Goal: Task Accomplishment & Management: Manage account settings

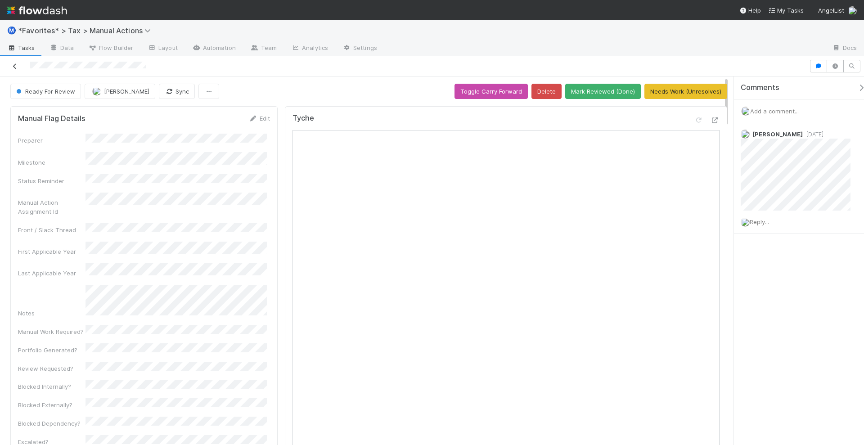
click at [16, 67] on icon at bounding box center [14, 66] width 9 height 6
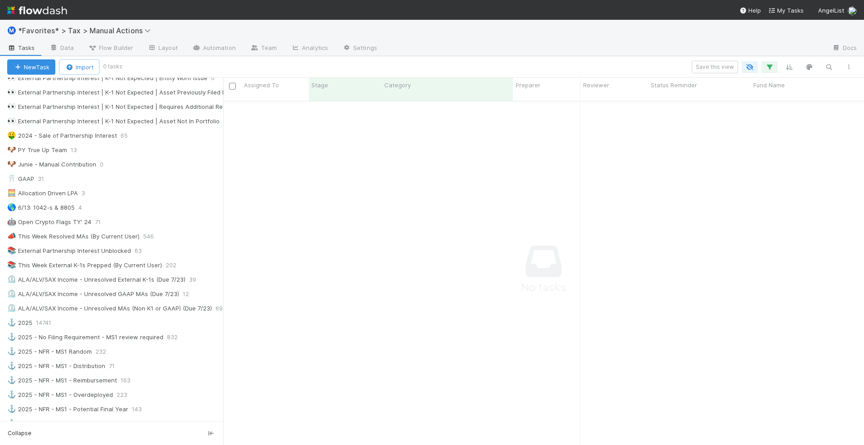
scroll to position [450, 0]
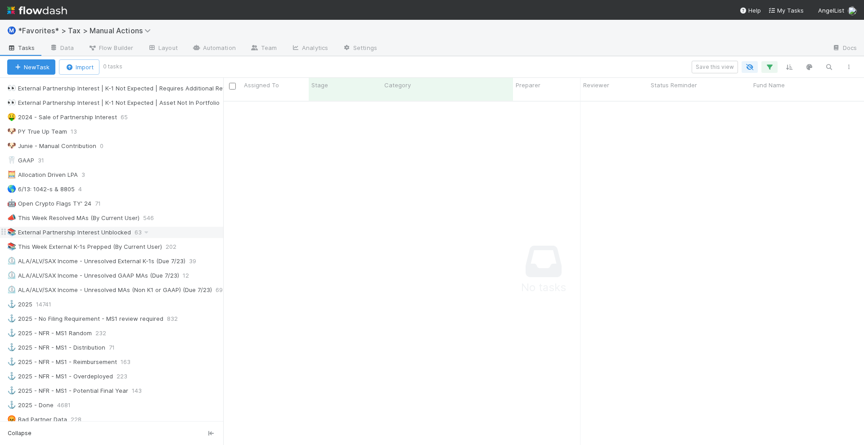
click at [36, 227] on div "📚 External Partnership Interest Unblocked" at bounding box center [69, 232] width 124 height 11
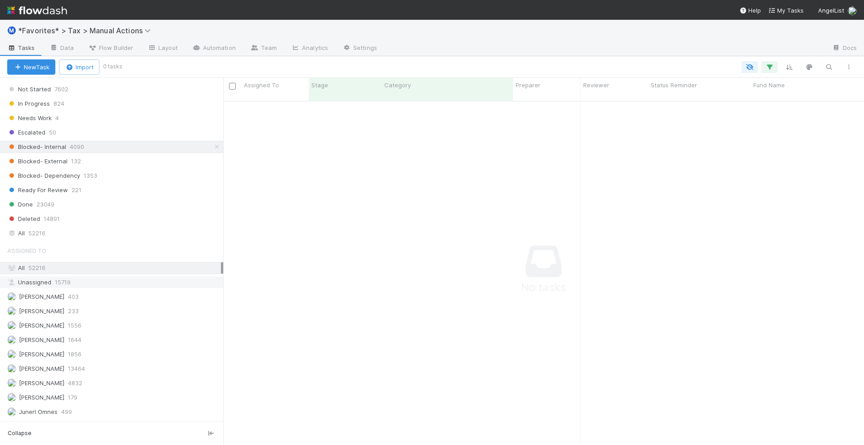
scroll to position [731, 0]
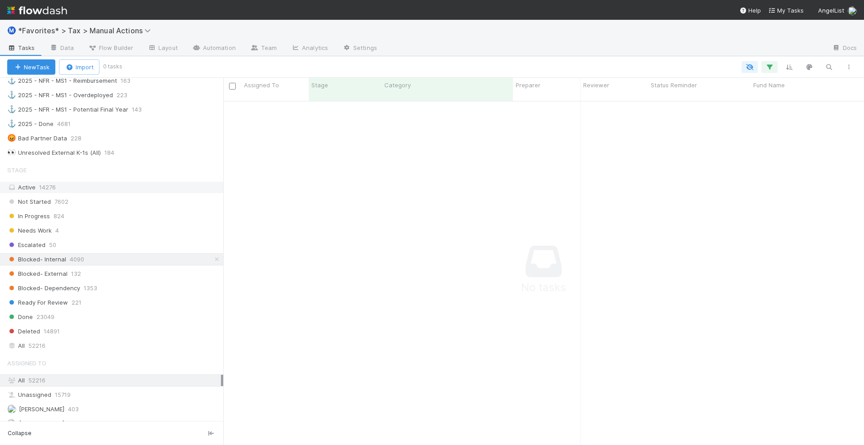
click at [79, 182] on div "Active 14276" at bounding box center [114, 187] width 214 height 11
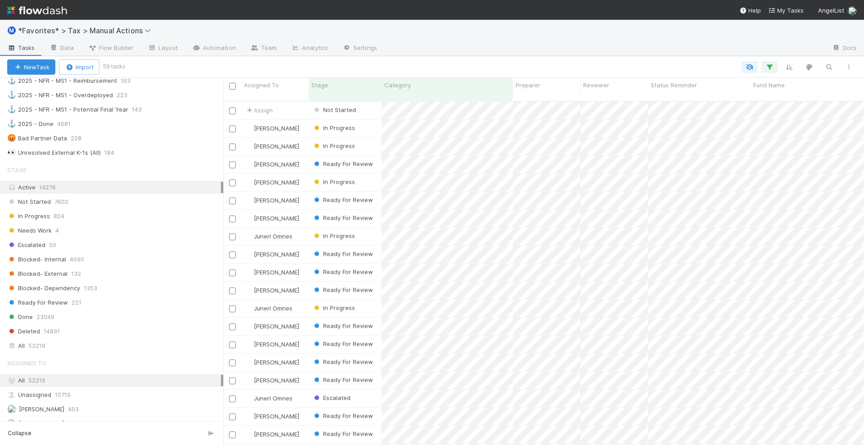
scroll to position [343, 632]
click at [766, 72] on button "button" at bounding box center [769, 67] width 16 height 12
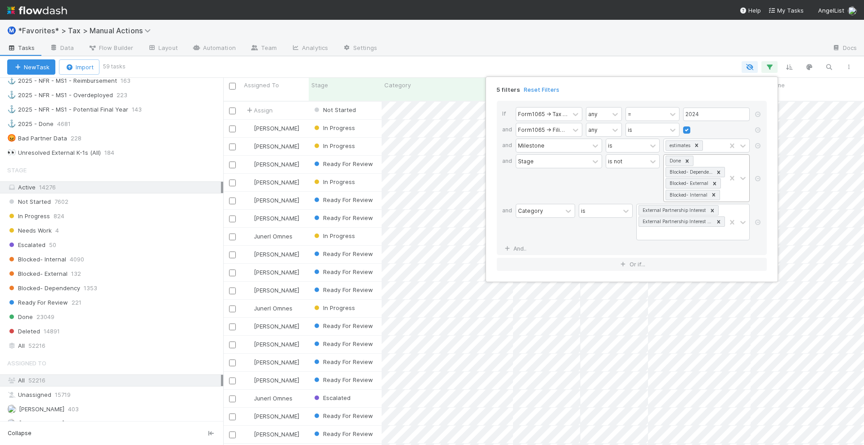
scroll to position [0, 0]
click at [713, 160] on div "Done Blocked- Dependency Blocked- External Blocked- Internal" at bounding box center [695, 178] width 62 height 47
type input "read"
click at [687, 214] on div "Ready For Review" at bounding box center [706, 223] width 86 height 19
click at [693, 223] on div "Ready For Review" at bounding box center [706, 223] width 86 height 15
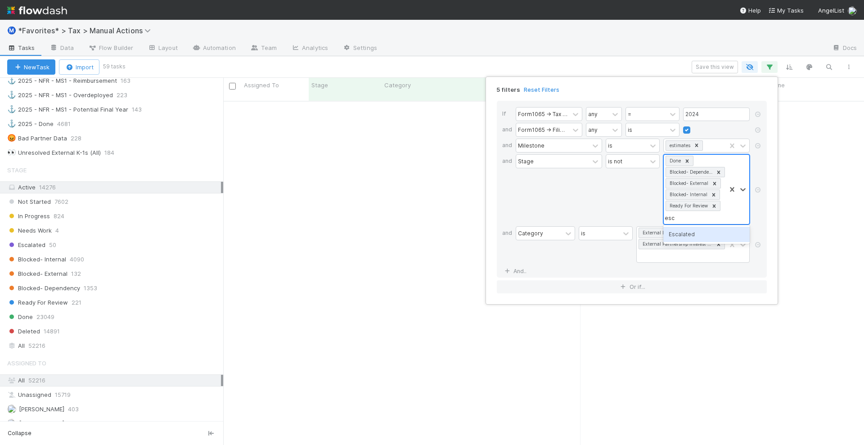
type input "esca"
click at [707, 233] on div "Escalated" at bounding box center [706, 234] width 86 height 15
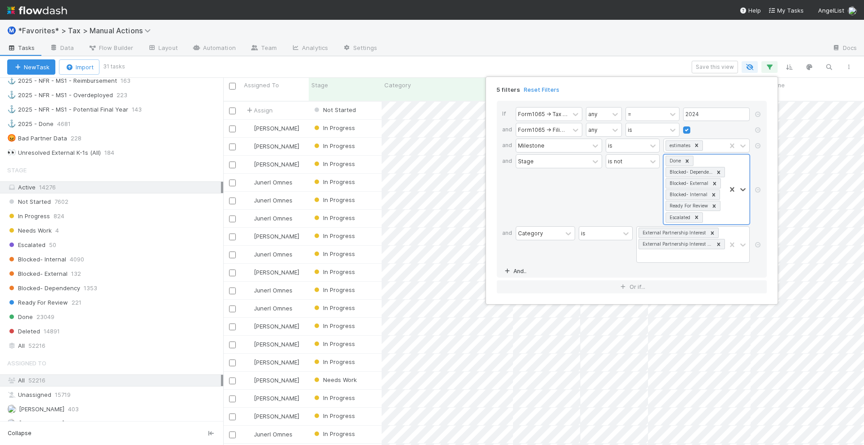
scroll to position [343, 632]
click at [517, 267] on link "And.." at bounding box center [516, 271] width 28 height 13
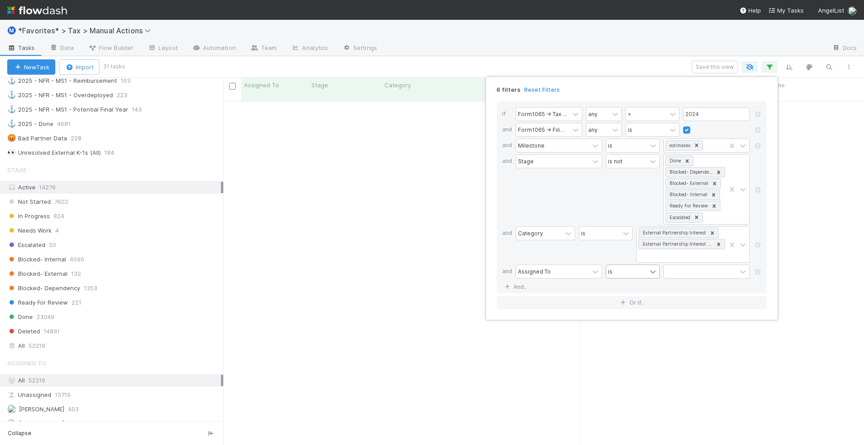
click at [649, 269] on icon at bounding box center [652, 271] width 9 height 9
click at [629, 300] on div "is not" at bounding box center [633, 302] width 54 height 15
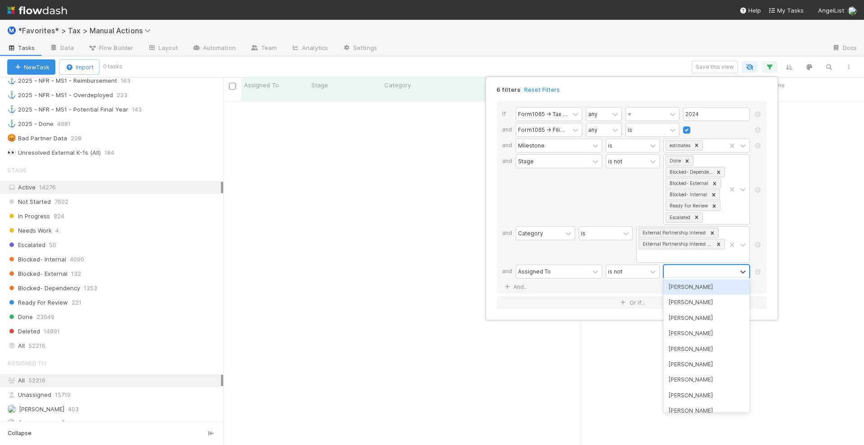
click at [678, 270] on div at bounding box center [700, 271] width 73 height 13
type input "jun"
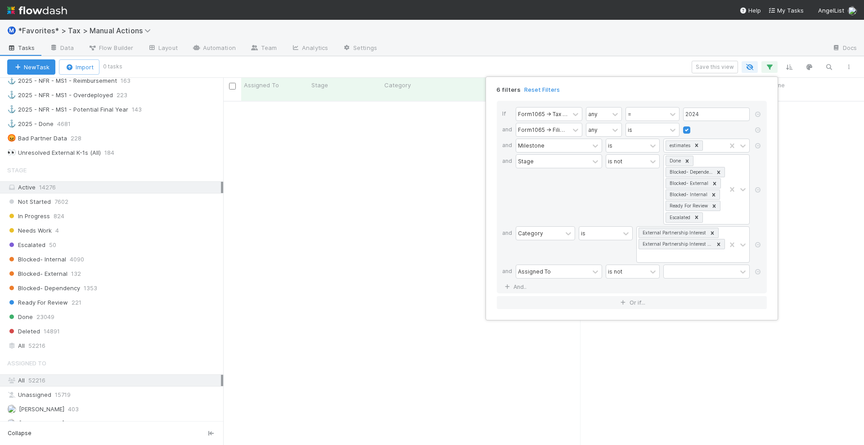
click at [646, 70] on div "6 filters Reset Filters If Form1065 -> Tax Year any = 2024 and Form1065 -> Fili…" at bounding box center [432, 222] width 864 height 445
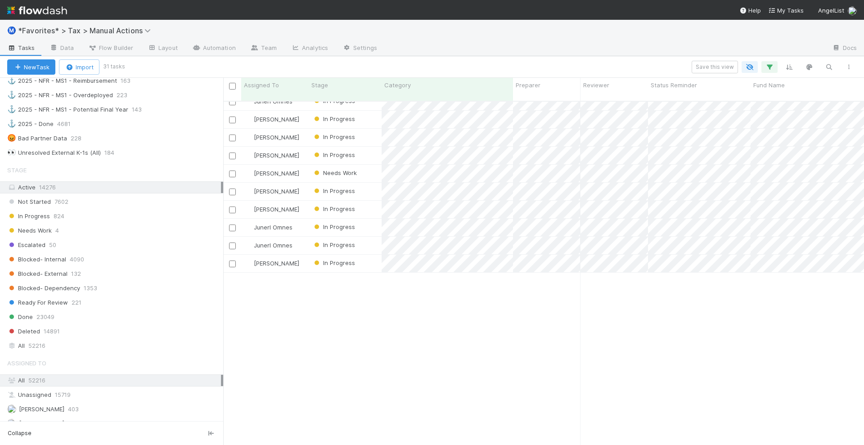
scroll to position [0, 0]
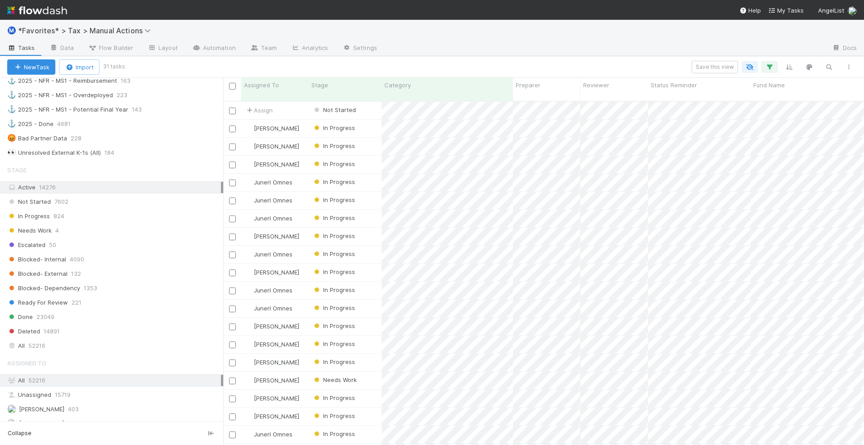
click at [56, 14] on img at bounding box center [37, 10] width 60 height 15
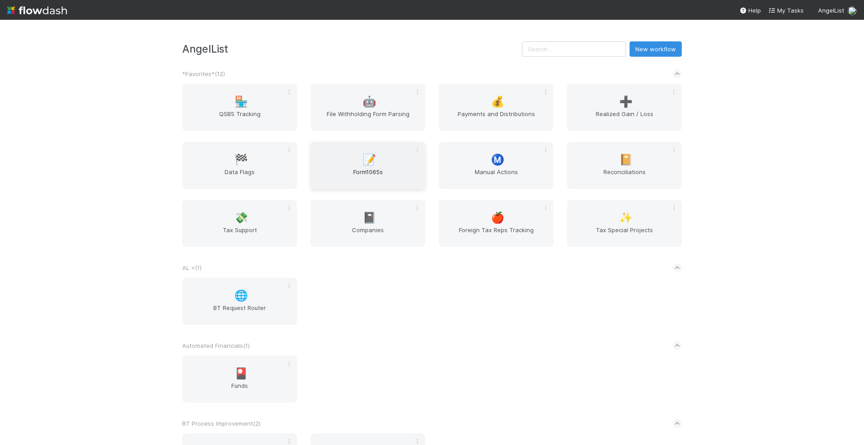
click at [381, 169] on span "Form1065s" at bounding box center [368, 176] width 108 height 18
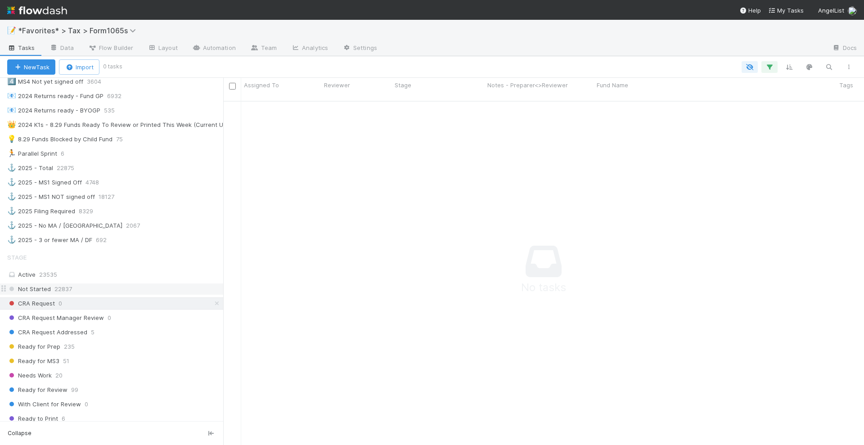
scroll to position [450, 0]
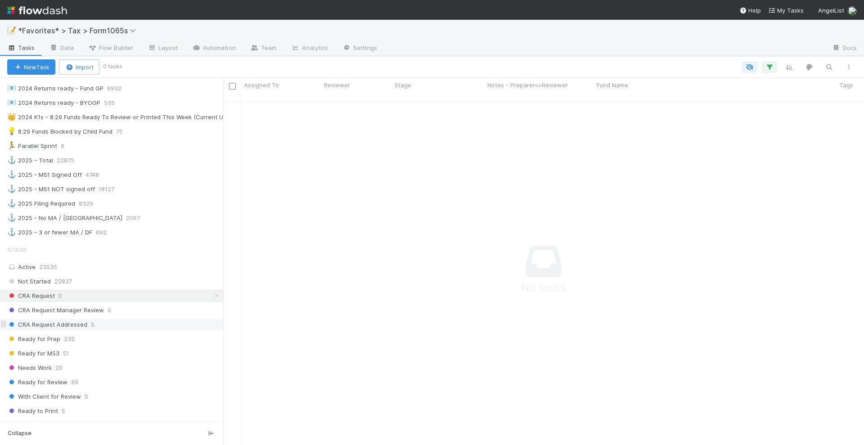
click at [125, 319] on div "CRA Request Addressed 5" at bounding box center [115, 324] width 216 height 11
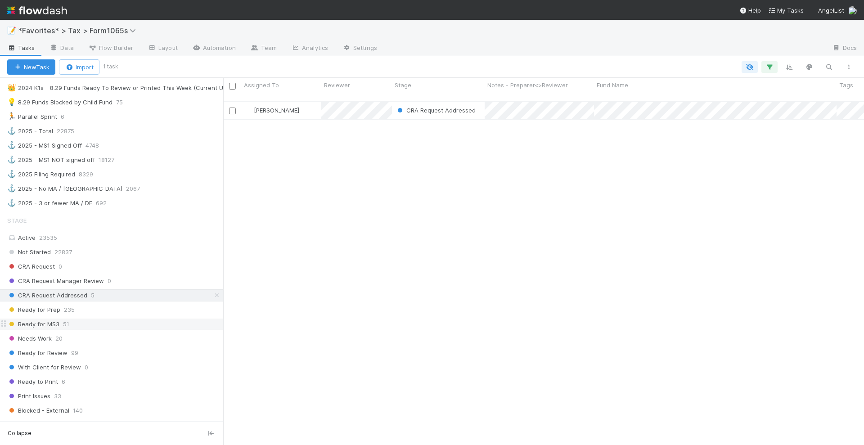
scroll to position [478, 0]
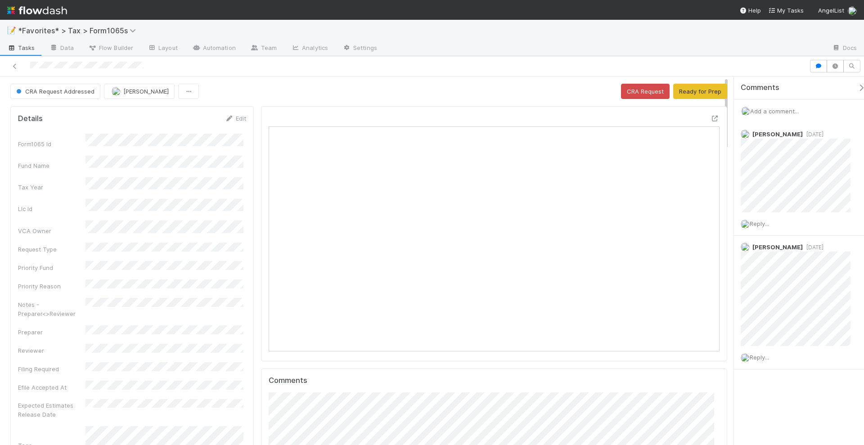
scroll to position [175, 437]
click at [710, 116] on icon at bounding box center [714, 119] width 9 height 6
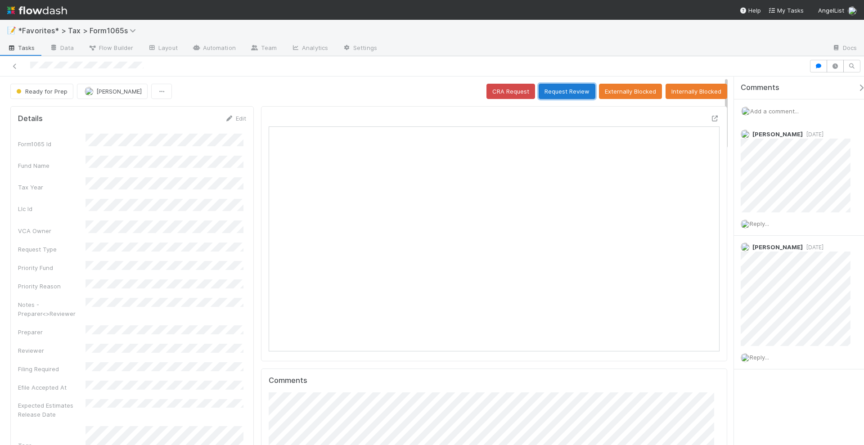
click at [562, 90] on button "Request Review" at bounding box center [567, 91] width 57 height 15
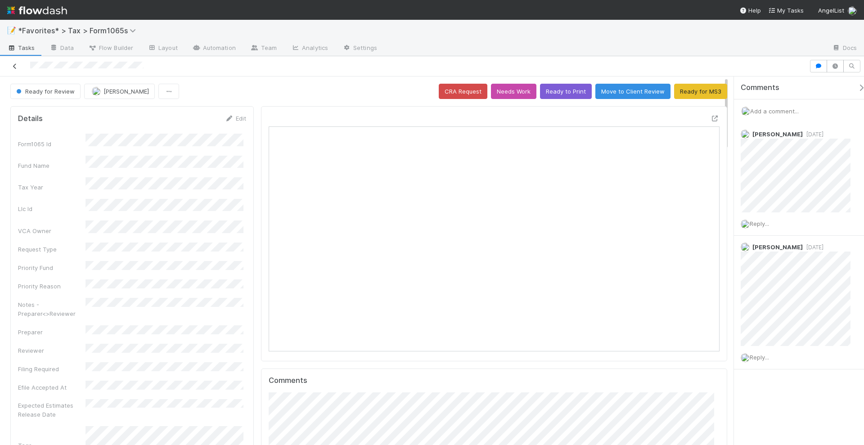
click at [14, 65] on icon at bounding box center [14, 66] width 9 height 6
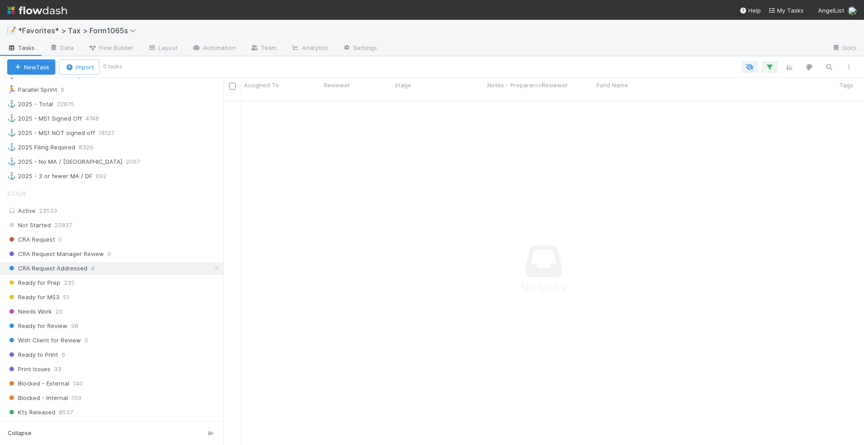
scroll to position [619, 0]
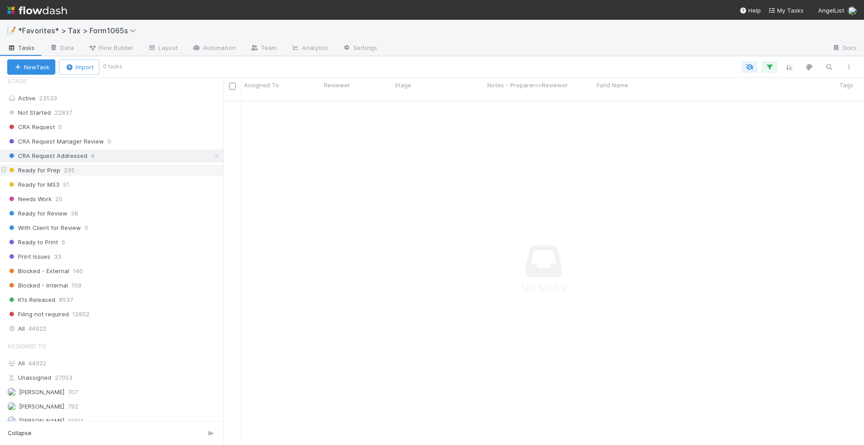
click at [111, 165] on div "Ready for Prep 235" at bounding box center [115, 170] width 216 height 11
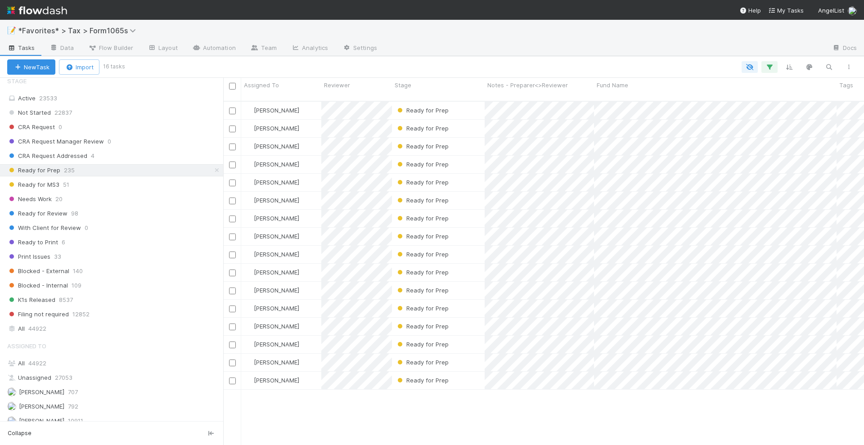
scroll to position [343, 632]
drag, startPoint x: 544, startPoint y: 92, endPoint x: 605, endPoint y: 51, distance: 73.8
click at [605, 49] on div at bounding box center [604, 48] width 440 height 14
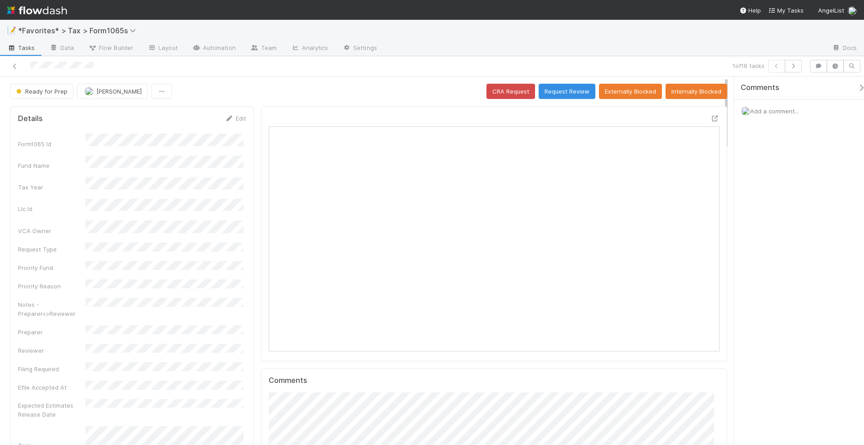
scroll to position [175, 437]
click at [571, 90] on button "Request Review" at bounding box center [567, 91] width 57 height 15
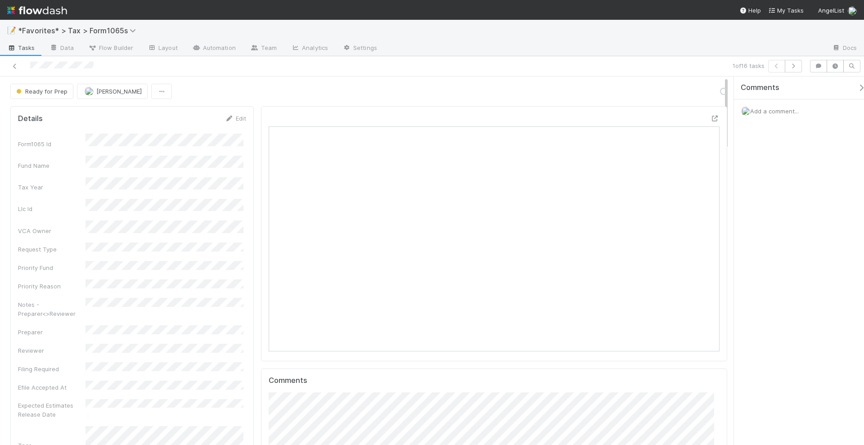
click at [785, 108] on span "Add a comment..." at bounding box center [774, 111] width 49 height 7
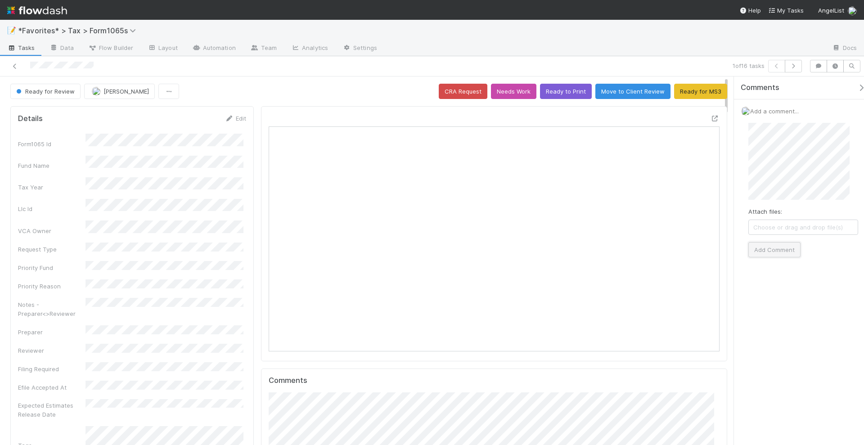
click at [762, 250] on button "Add Comment" at bounding box center [774, 249] width 52 height 15
click at [798, 66] on icon "button" at bounding box center [793, 65] width 9 height 5
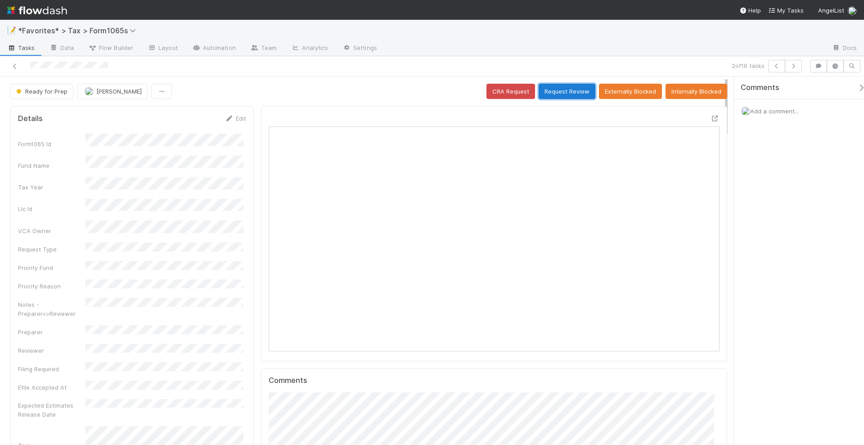
click at [570, 85] on button "Request Review" at bounding box center [567, 91] width 57 height 15
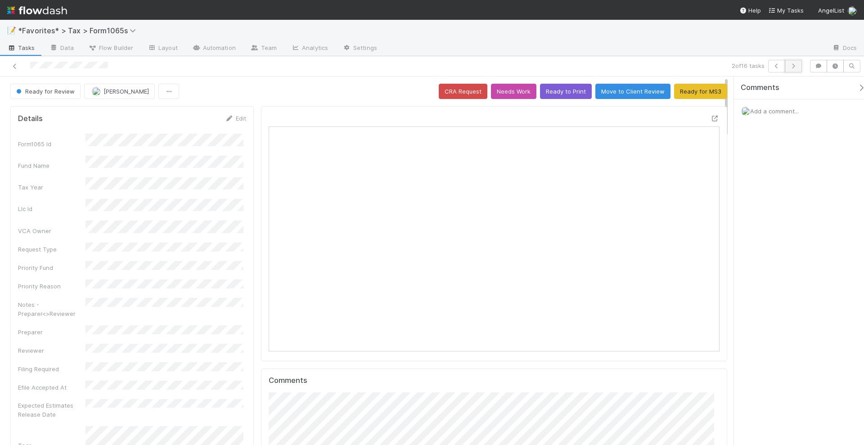
click at [794, 63] on icon "button" at bounding box center [793, 65] width 9 height 5
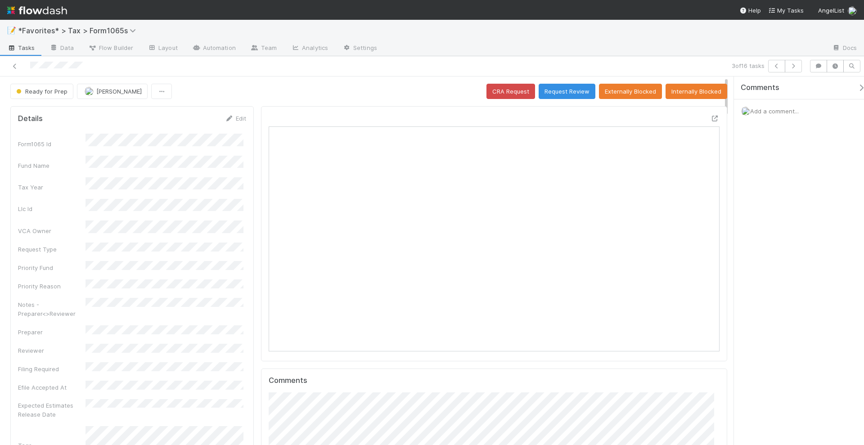
scroll to position [9, 9]
click at [770, 111] on span "Add a comment..." at bounding box center [774, 111] width 49 height 7
click at [771, 248] on button "Add Comment" at bounding box center [774, 249] width 52 height 15
click at [594, 47] on div at bounding box center [604, 48] width 440 height 14
click at [571, 91] on button "Request Review" at bounding box center [567, 91] width 57 height 15
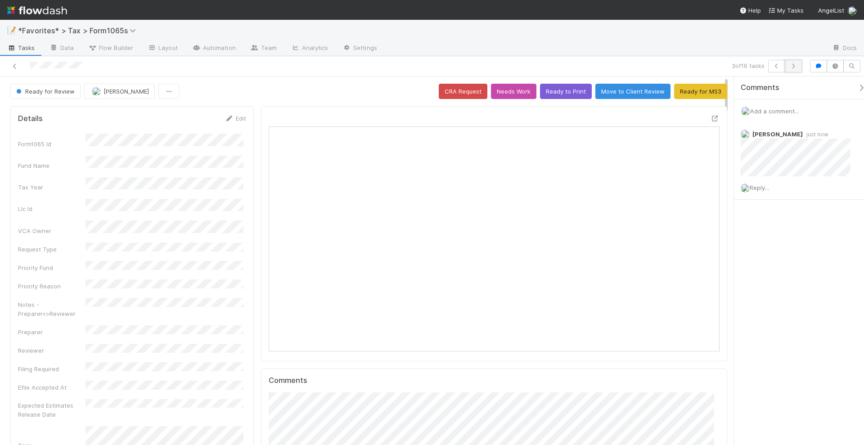
click at [798, 70] on button "button" at bounding box center [793, 66] width 17 height 13
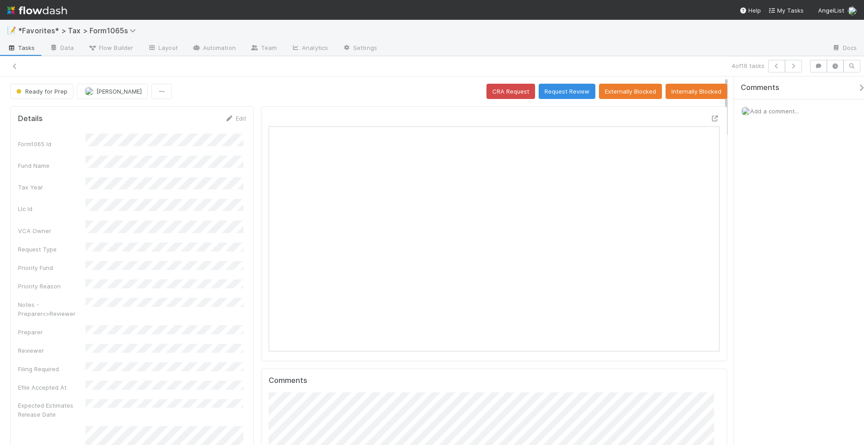
scroll to position [175, 217]
click at [777, 250] on div "Comments Add a comment..." at bounding box center [799, 260] width 130 height 369
click at [710, 116] on icon at bounding box center [714, 119] width 9 height 6
click at [710, 118] on icon at bounding box center [714, 119] width 9 height 6
click at [798, 66] on icon "button" at bounding box center [793, 65] width 9 height 5
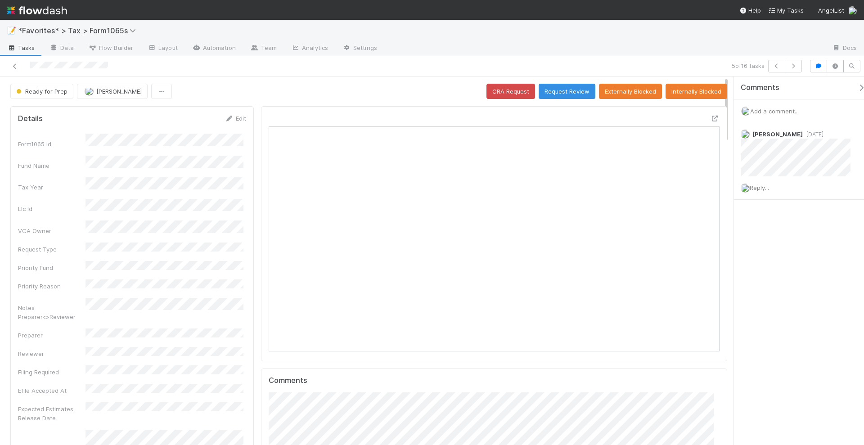
scroll to position [175, 437]
click at [710, 117] on icon at bounding box center [714, 119] width 9 height 6
click at [710, 116] on icon at bounding box center [714, 119] width 9 height 6
click at [764, 186] on span "Reply..." at bounding box center [759, 187] width 19 height 7
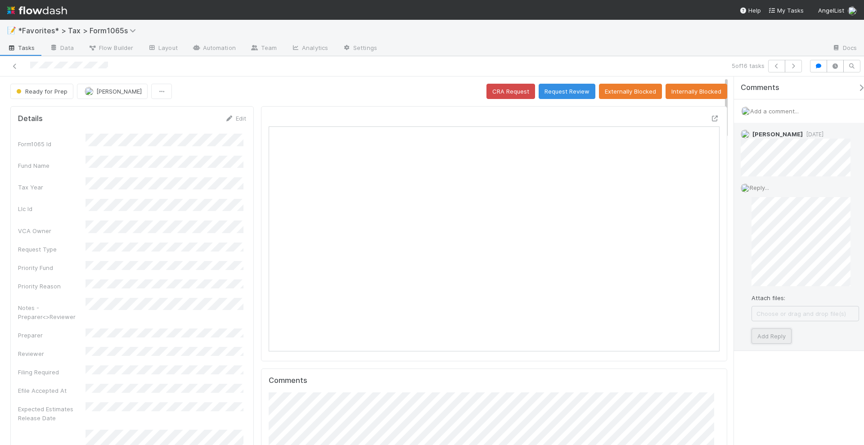
click at [771, 333] on button "Add Reply" at bounding box center [771, 335] width 40 height 15
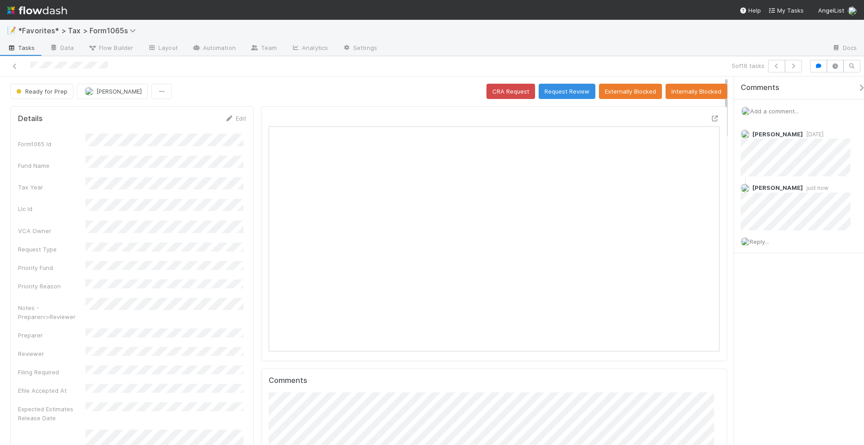
click at [803, 407] on div "Comments Add a comment... Helen Vo 2 days ago Helen Vo just now Reply..." at bounding box center [799, 260] width 130 height 369
click at [796, 67] on icon "button" at bounding box center [793, 65] width 9 height 5
click at [796, 66] on icon "button" at bounding box center [793, 65] width 9 height 5
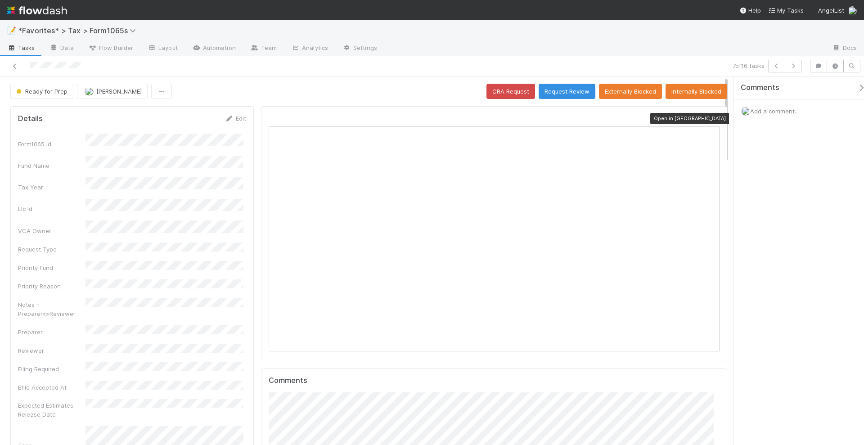
click at [710, 116] on icon at bounding box center [714, 119] width 9 height 6
click at [571, 90] on button "Request Review" at bounding box center [567, 91] width 57 height 15
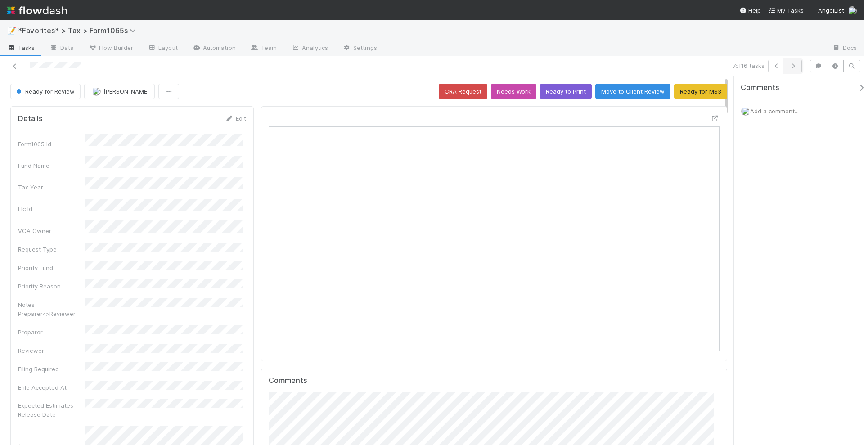
click at [794, 68] on button "button" at bounding box center [793, 66] width 17 height 13
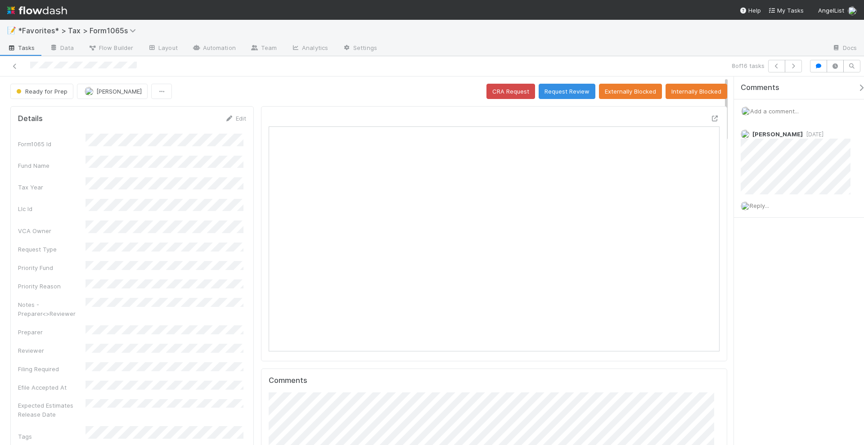
scroll to position [175, 437]
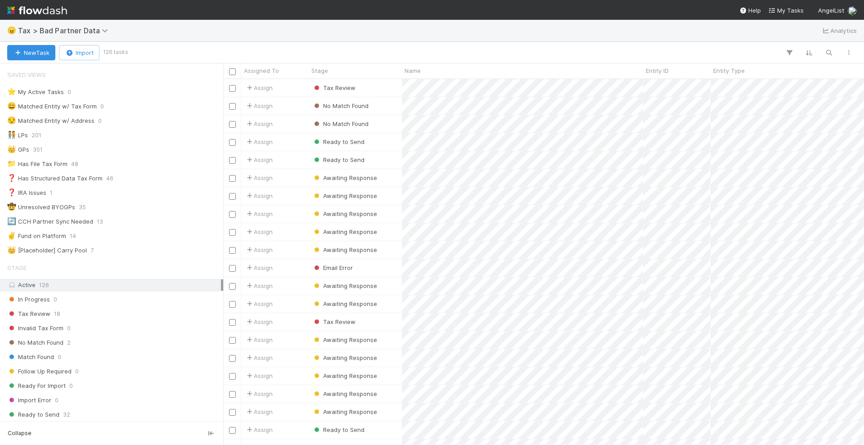
scroll to position [357, 632]
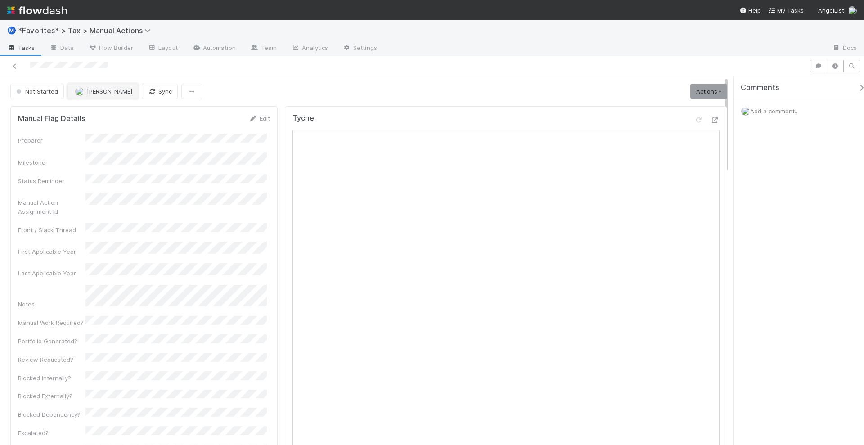
click at [110, 94] on button "Fareeha Naim" at bounding box center [102, 91] width 71 height 15
click at [113, 112] on span "Junerl Omnes" at bounding box center [100, 112] width 39 height 7
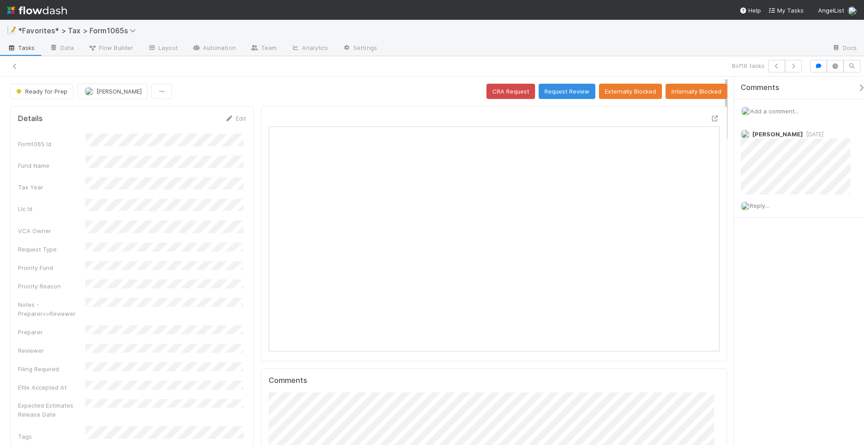
scroll to position [175, 437]
click at [822, 225] on div "Comments Add a comment... Helen Vo 2 days ago Reply..." at bounding box center [803, 169] width 139 height 186
click at [710, 117] on icon at bounding box center [714, 119] width 9 height 6
click at [795, 67] on icon "button" at bounding box center [793, 65] width 9 height 5
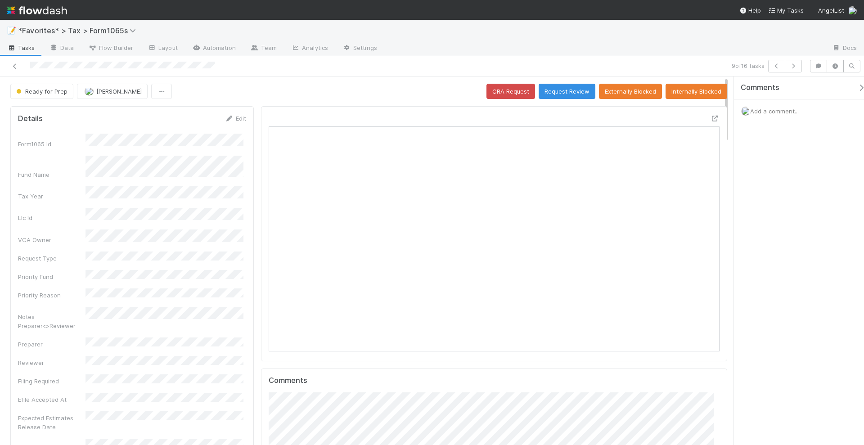
scroll to position [175, 217]
click at [710, 117] on icon at bounding box center [714, 119] width 9 height 6
click at [766, 110] on span "Add a comment..." at bounding box center [774, 111] width 49 height 7
click at [780, 242] on button "Add Comment" at bounding box center [774, 249] width 52 height 15
click at [551, 88] on button "Request Review" at bounding box center [567, 91] width 57 height 15
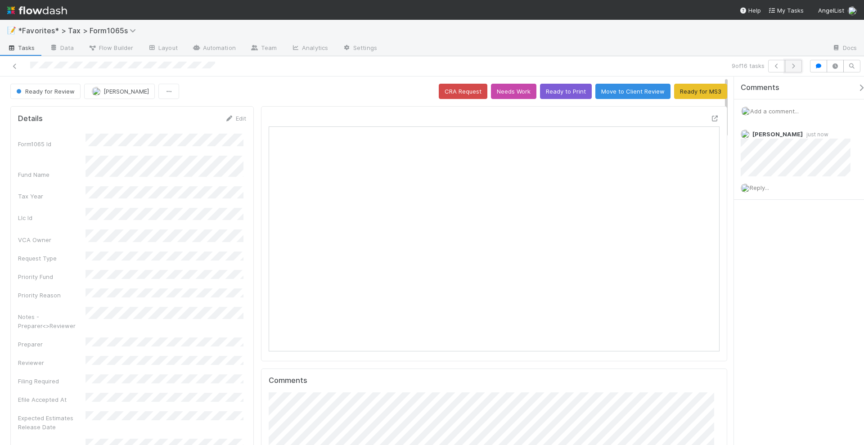
click at [797, 63] on icon "button" at bounding box center [793, 65] width 9 height 5
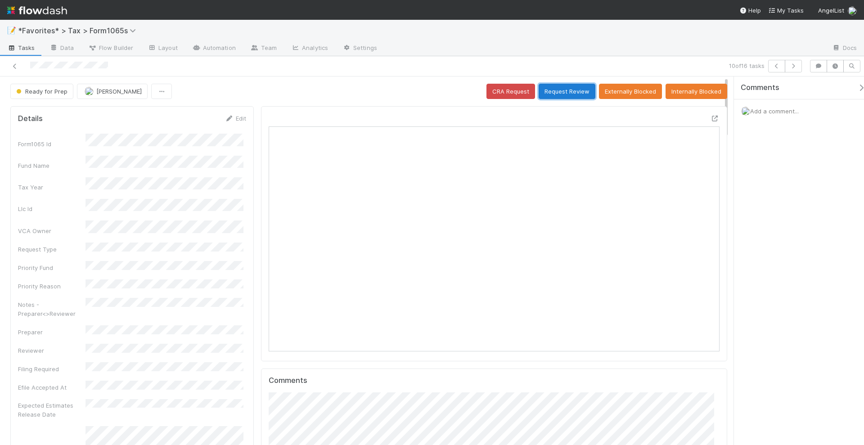
click at [576, 92] on button "Request Review" at bounding box center [567, 91] width 57 height 15
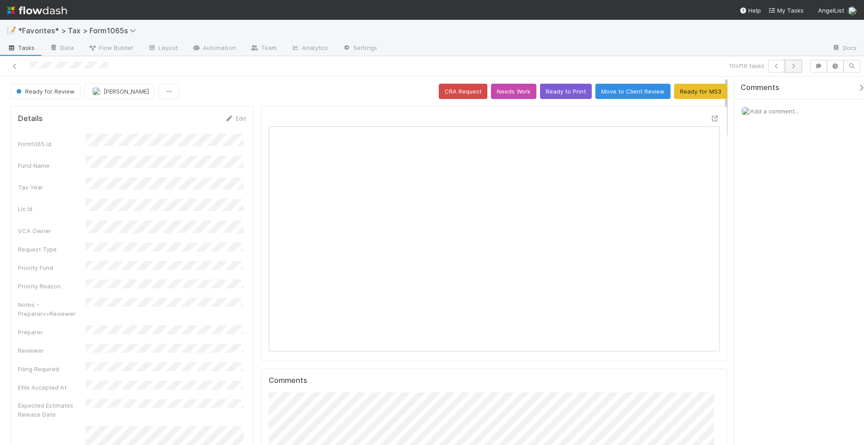
click at [799, 65] on button "button" at bounding box center [793, 66] width 17 height 13
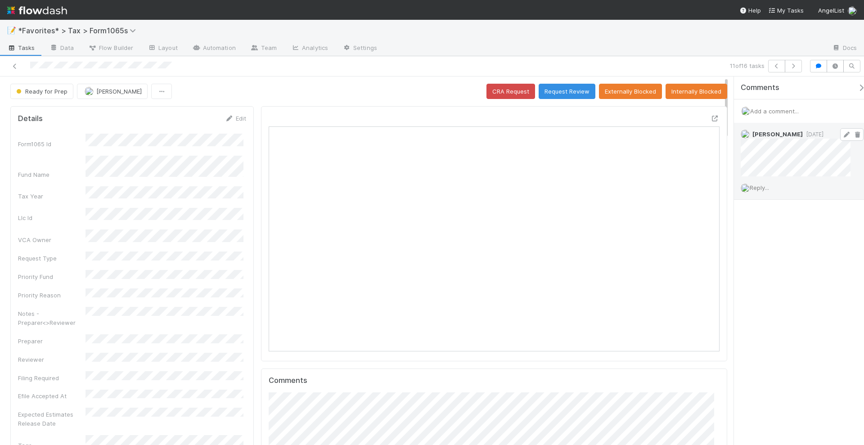
scroll to position [175, 437]
click at [795, 65] on icon "button" at bounding box center [793, 65] width 9 height 5
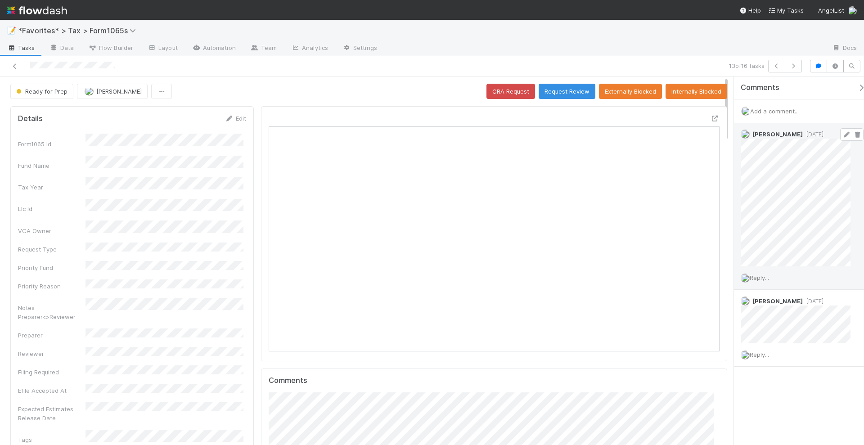
scroll to position [175, 217]
click at [795, 67] on icon "button" at bounding box center [793, 65] width 9 height 5
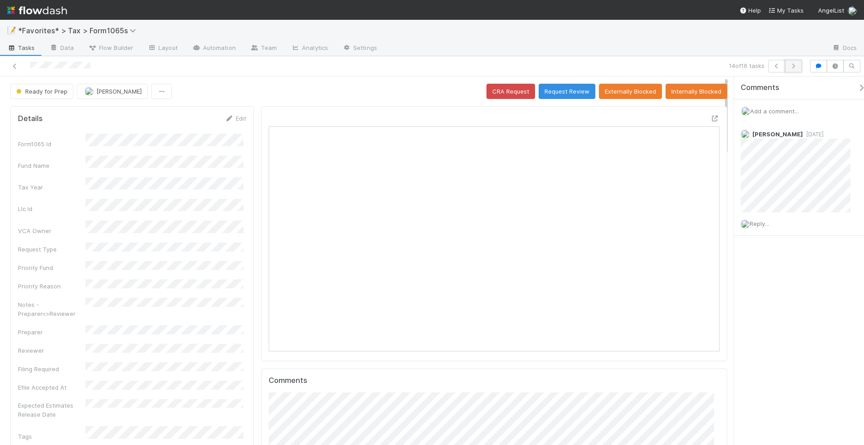
click at [791, 66] on icon "button" at bounding box center [793, 65] width 9 height 5
click at [710, 116] on icon at bounding box center [714, 119] width 9 height 6
click at [779, 194] on div "Comments Add a comment..." at bounding box center [799, 260] width 130 height 369
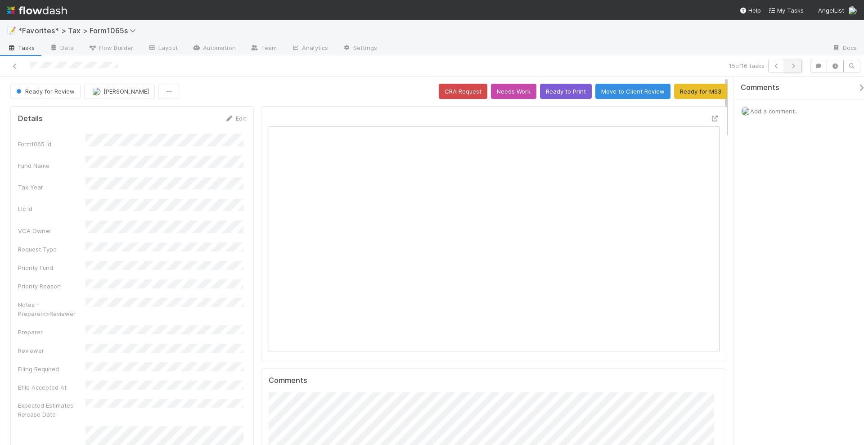
click at [797, 67] on icon "button" at bounding box center [793, 65] width 9 height 5
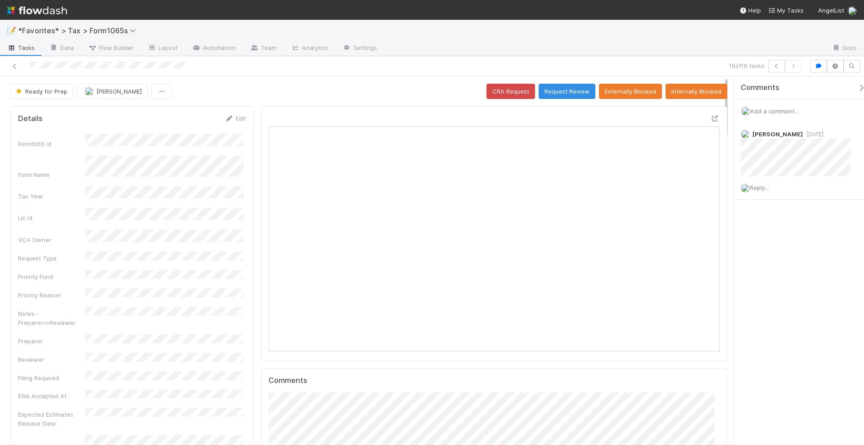
scroll to position [175, 437]
click at [712, 112] on div at bounding box center [494, 233] width 466 height 255
click at [710, 116] on icon at bounding box center [714, 119] width 9 height 6
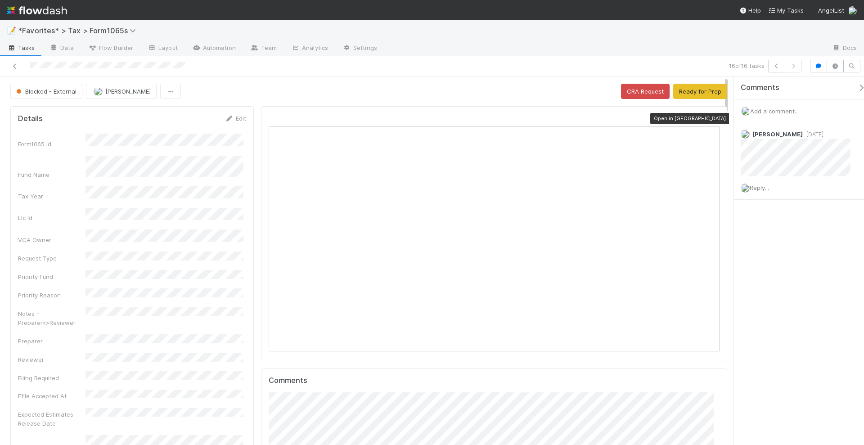
click at [710, 114] on div at bounding box center [714, 118] width 9 height 9
click at [512, 96] on div "Blocked - External Helen Vo CRA Request Ready for Prep" at bounding box center [368, 91] width 717 height 15
click at [14, 67] on icon at bounding box center [14, 66] width 9 height 6
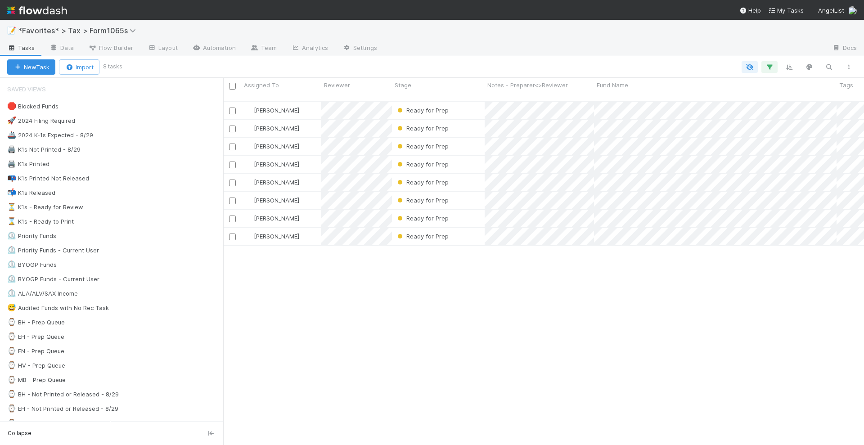
scroll to position [9, 9]
click at [562, 321] on div "Helen Vo Ready for Prep 8/15/25, 6:00:13 PM 44 14 0 2 7 1 0 22 Helen Vo Ready f…" at bounding box center [543, 277] width 641 height 351
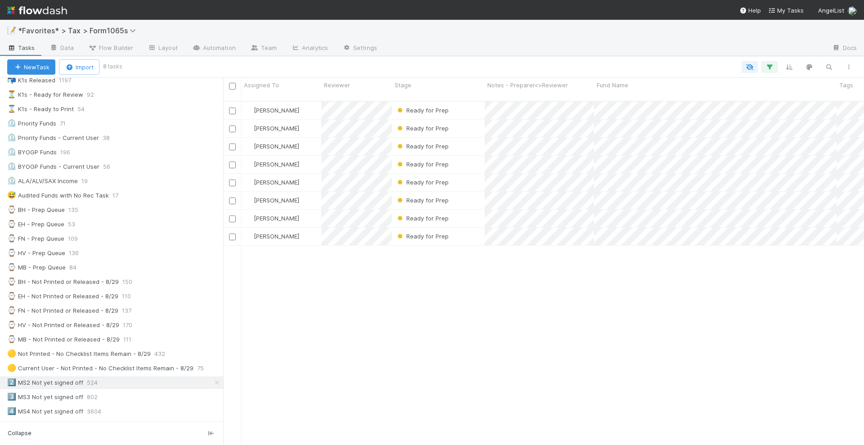
scroll to position [225, 0]
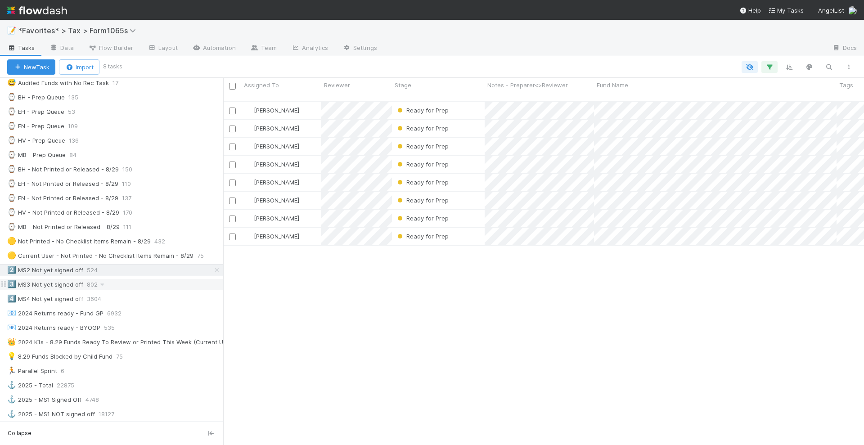
click at [168, 279] on div "3️⃣ MS3 Not yet signed off 802" at bounding box center [115, 284] width 216 height 11
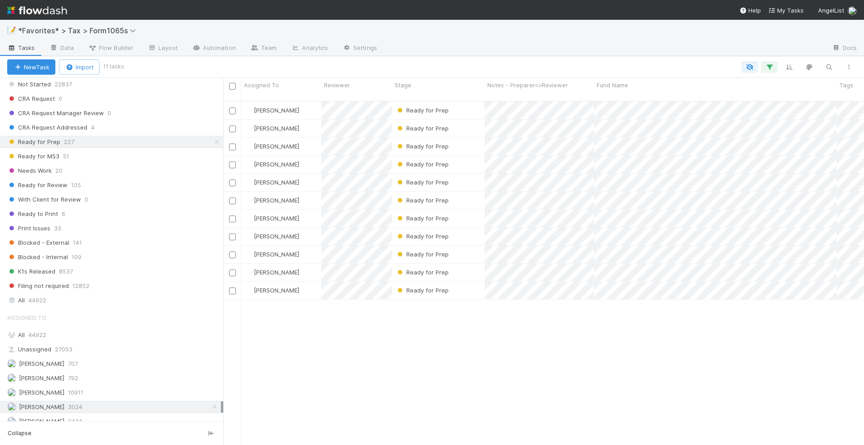
scroll to position [343, 632]
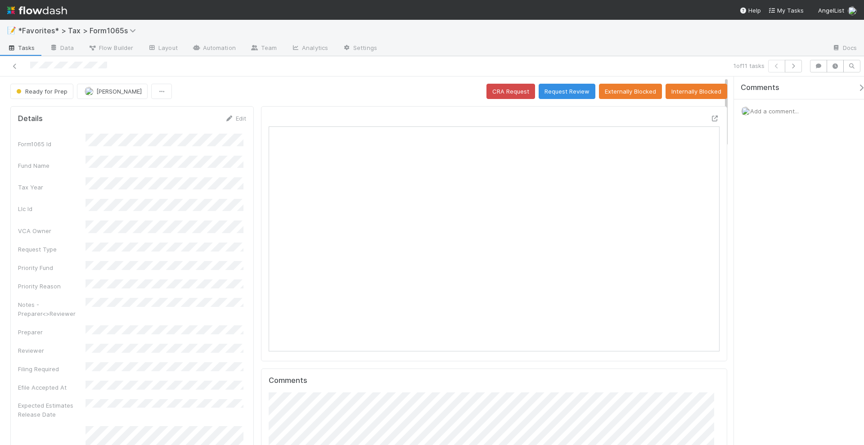
scroll to position [175, 437]
click at [710, 116] on icon at bounding box center [714, 119] width 9 height 6
click at [16, 69] on link at bounding box center [14, 66] width 9 height 9
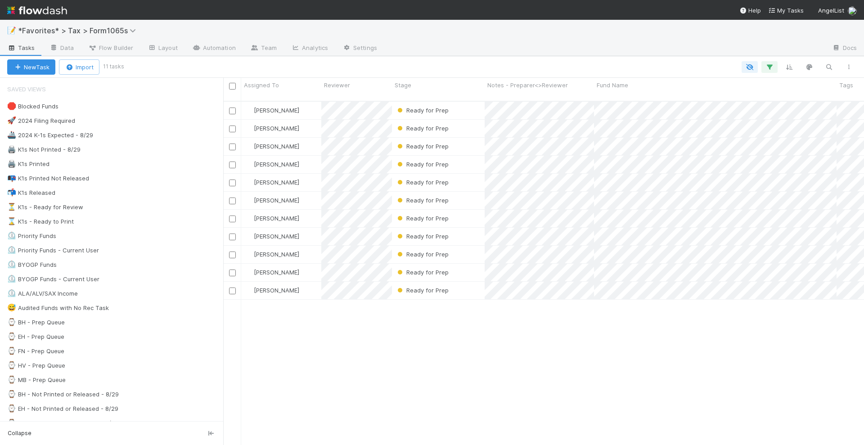
scroll to position [343, 632]
click at [541, 327] on div "Helen Vo Ready for Prep 8/15/25, 6:00:13 PM 44 14 0 2 7 1 0 22 Helen Vo Ready f…" at bounding box center [543, 277] width 641 height 351
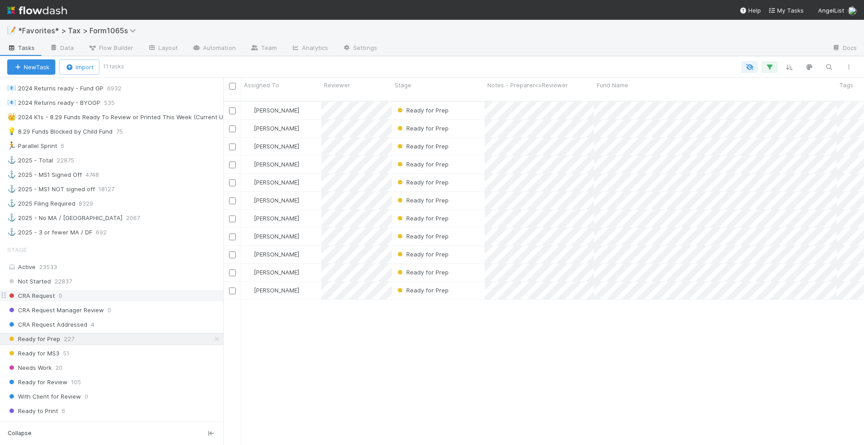
scroll to position [619, 0]
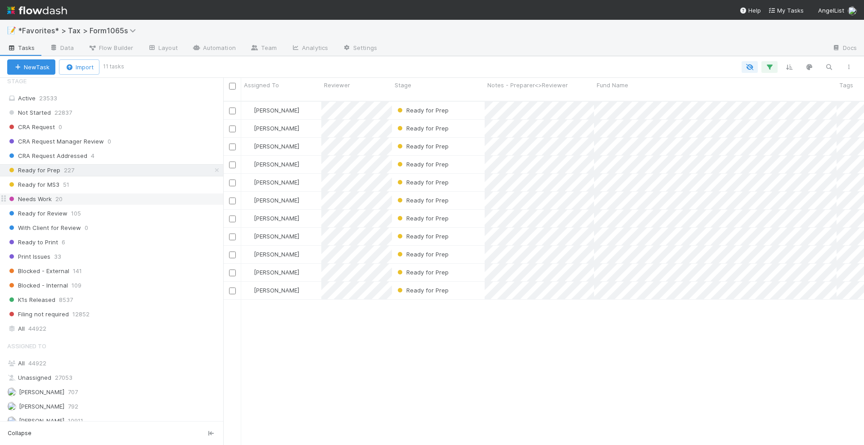
click at [49, 193] on span "Needs Work" at bounding box center [29, 198] width 45 height 11
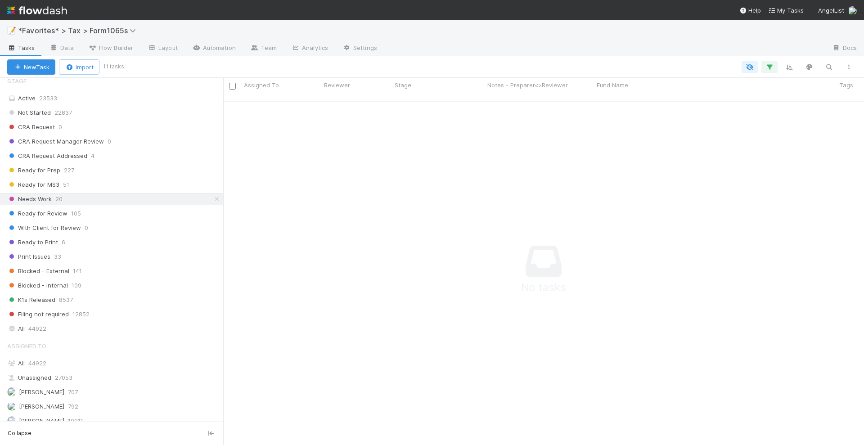
scroll to position [334, 624]
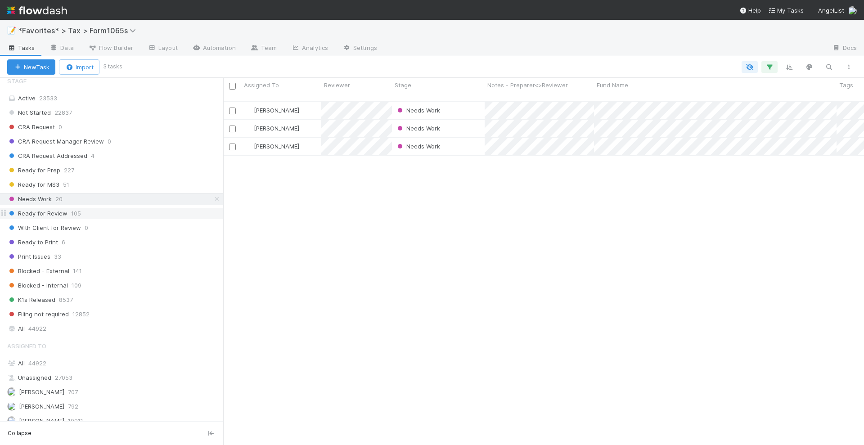
click at [67, 208] on div "Ready for Review 105" at bounding box center [115, 213] width 216 height 11
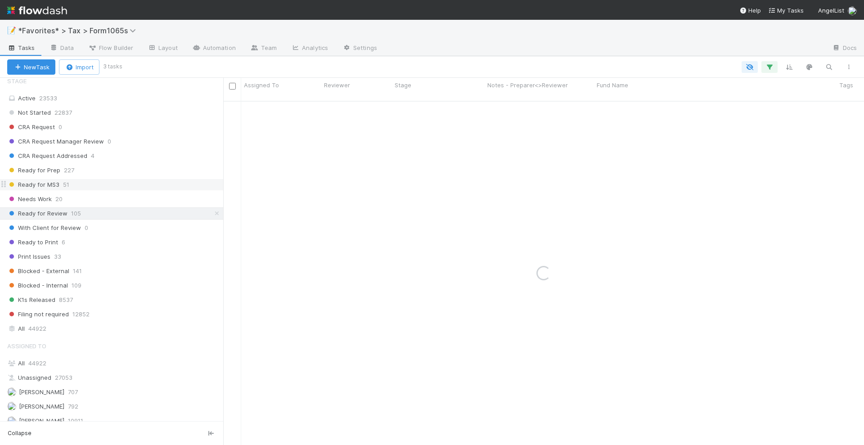
click at [94, 179] on div "Ready for MS3 51" at bounding box center [115, 184] width 216 height 11
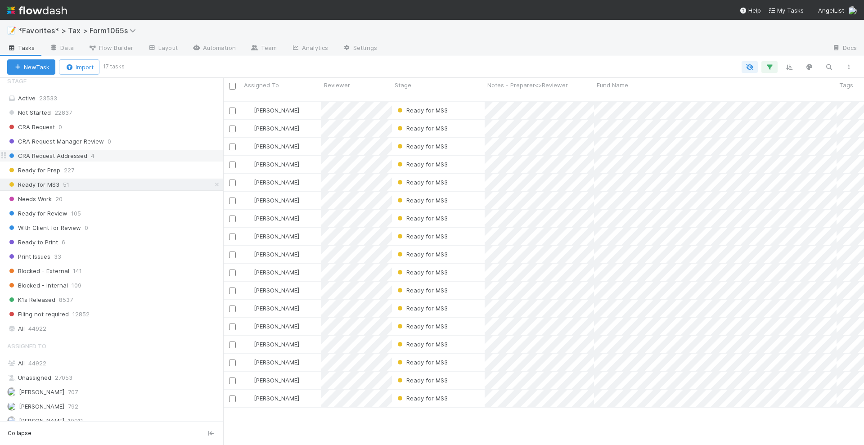
scroll to position [343, 632]
click at [48, 13] on img at bounding box center [37, 10] width 60 height 15
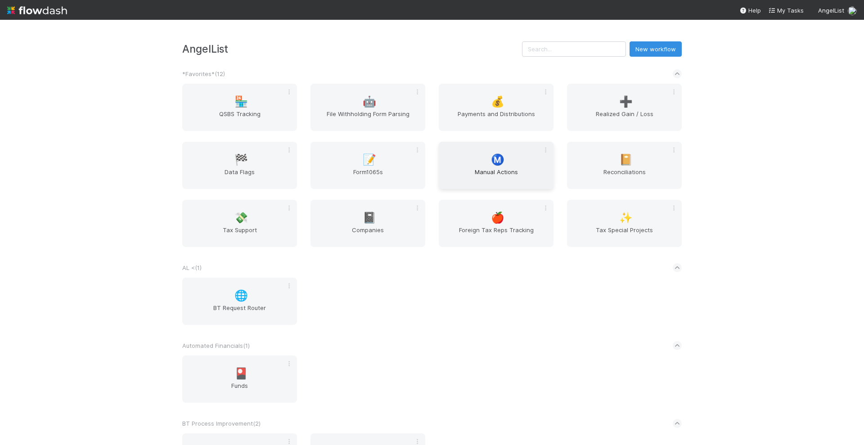
click at [463, 172] on span "Manual Actions" at bounding box center [496, 176] width 108 height 18
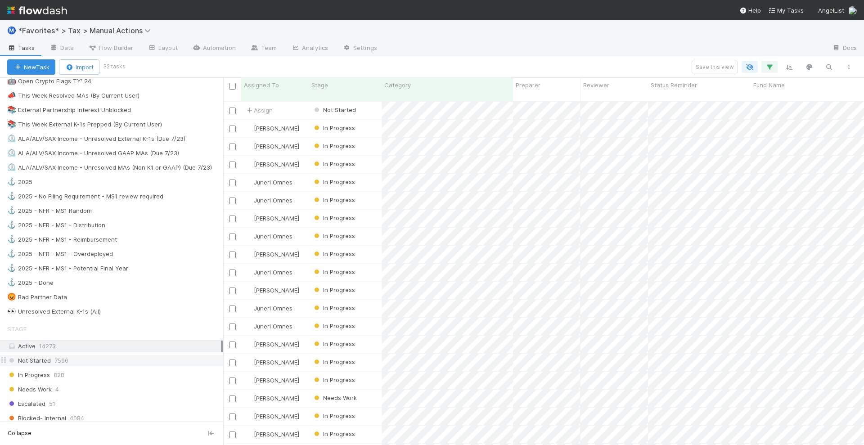
scroll to position [506, 0]
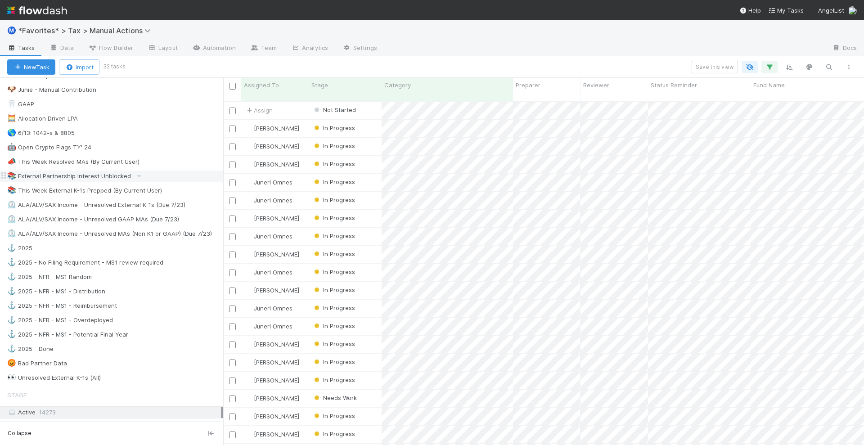
click at [99, 171] on div "📚 External Partnership Interest Unblocked" at bounding box center [69, 176] width 124 height 11
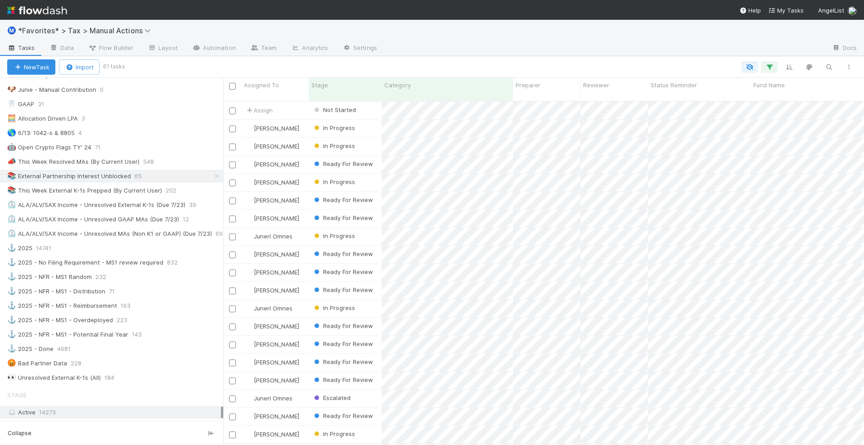
scroll to position [343, 632]
click at [768, 67] on icon "button" at bounding box center [769, 67] width 9 height 8
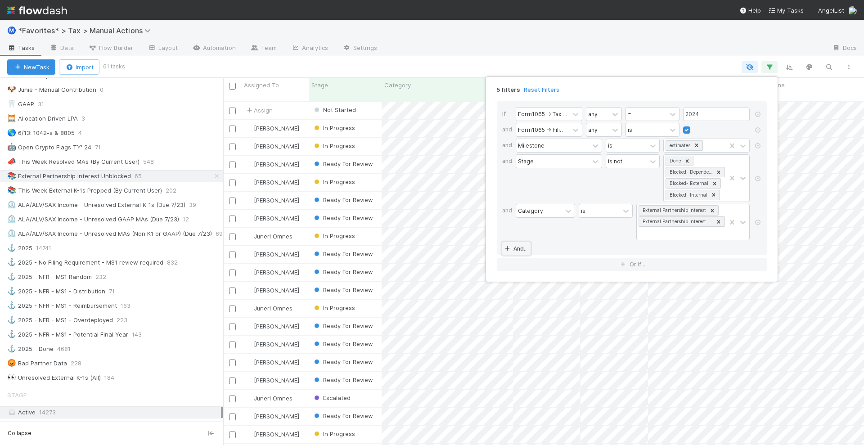
click at [525, 243] on link "And.." at bounding box center [516, 248] width 28 height 13
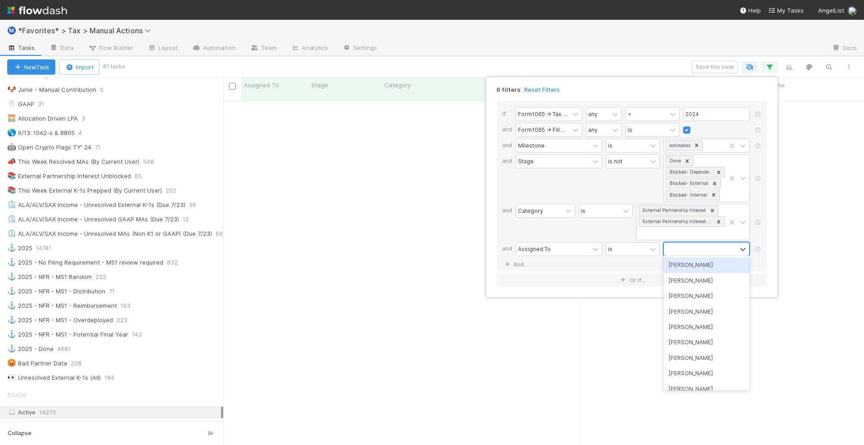
click at [705, 243] on div at bounding box center [700, 249] width 73 height 13
type input "mich"
click at [703, 261] on div "Michael Binck" at bounding box center [706, 264] width 86 height 15
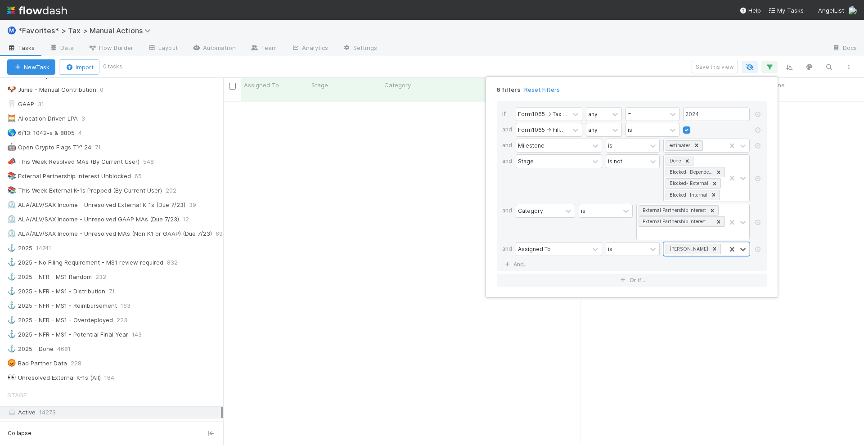
click at [645, 64] on div "6 filters Reset Filters If Form1065 -> Tax Year any = 2024 and Form1065 -> Fili…" at bounding box center [432, 222] width 864 height 445
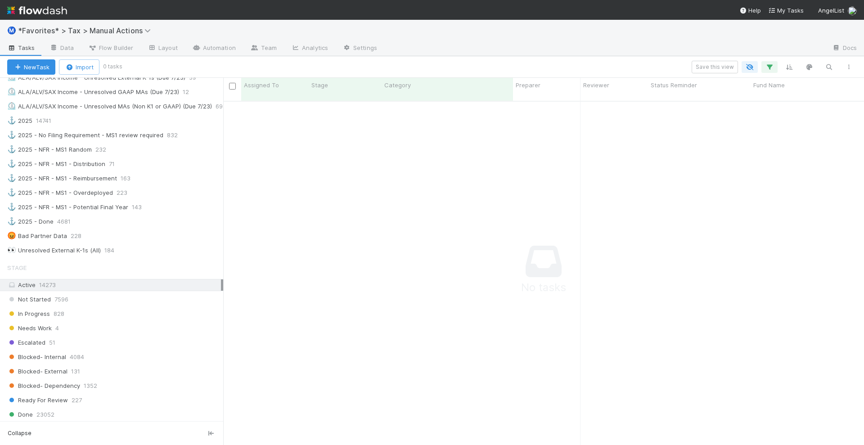
scroll to position [562, 0]
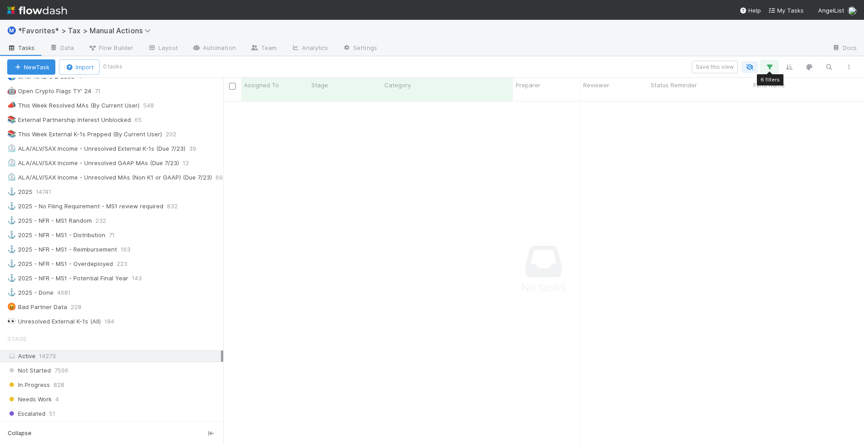
click at [768, 72] on button "button" at bounding box center [769, 67] width 16 height 12
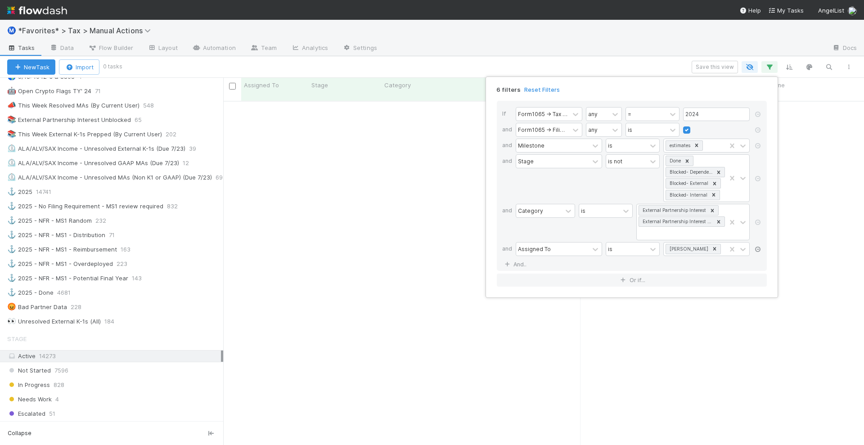
click at [755, 247] on icon at bounding box center [757, 249] width 9 height 5
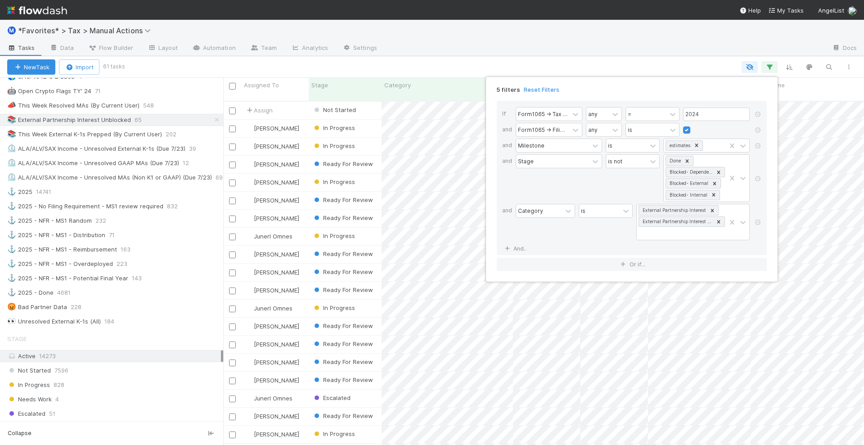
scroll to position [9, 9]
click at [620, 40] on div "5 filters Reset Filters If Form1065 -> Tax Year any = 2024 and Form1065 -> Fili…" at bounding box center [432, 222] width 864 height 445
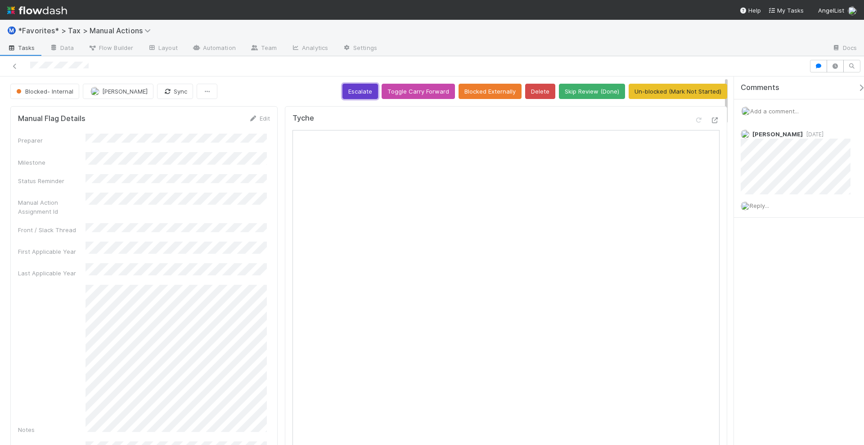
click at [362, 94] on button "Escalate" at bounding box center [360, 91] width 36 height 15
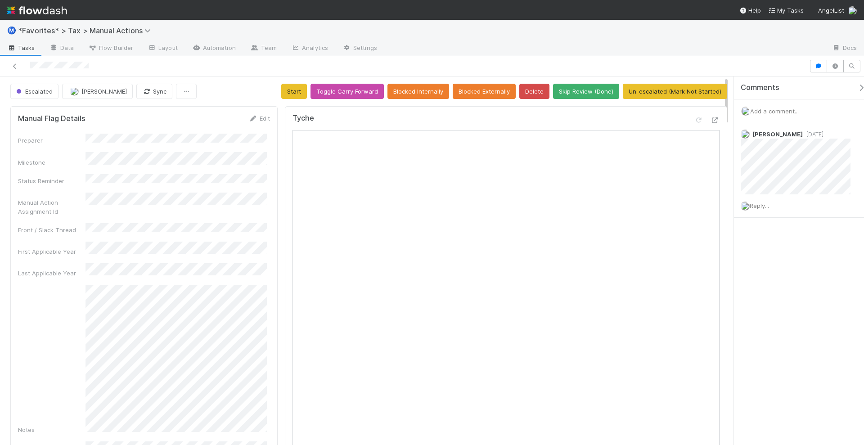
click at [805, 250] on div "Comments Add a comment... Helen Vo 2 days ago Reply..." at bounding box center [803, 169] width 139 height 186
click at [112, 90] on span "Fareeha Naim" at bounding box center [103, 91] width 45 height 7
click at [113, 106] on div "[PERSON_NAME]" at bounding box center [121, 113] width 127 height 16
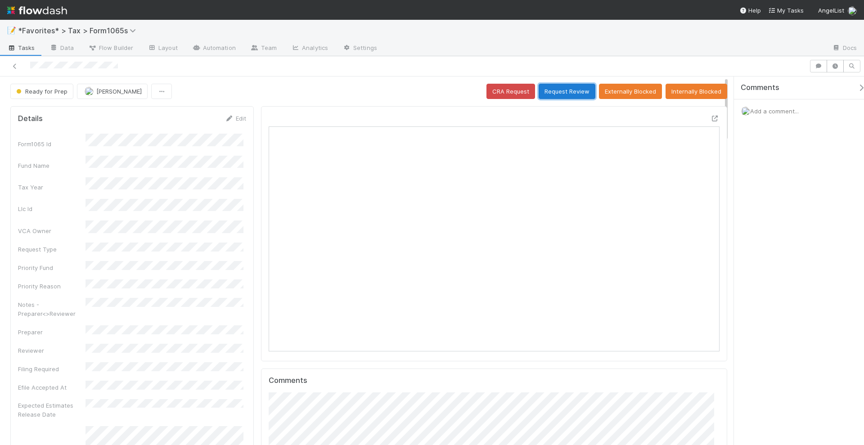
click at [569, 92] on button "Request Review" at bounding box center [567, 91] width 57 height 15
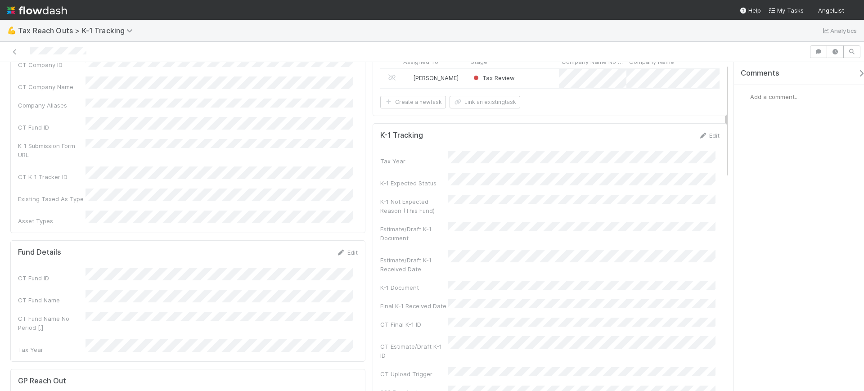
scroll to position [169, 0]
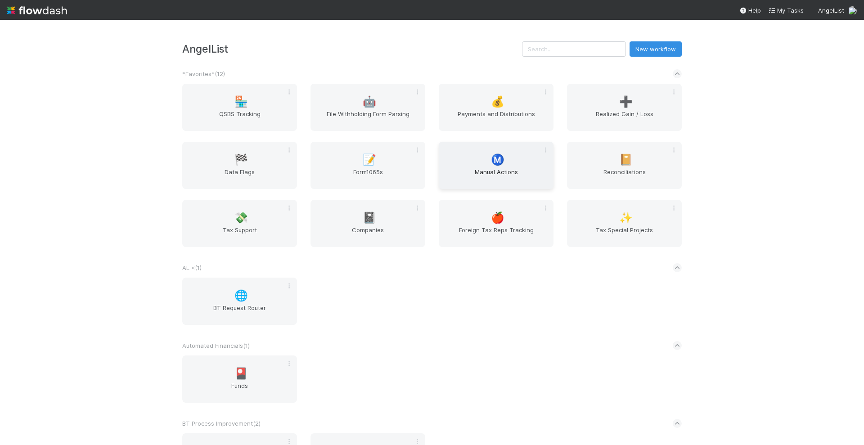
click at [484, 175] on span "Manual Actions" at bounding box center [496, 176] width 108 height 18
click at [556, 50] on input "text" at bounding box center [574, 48] width 104 height 15
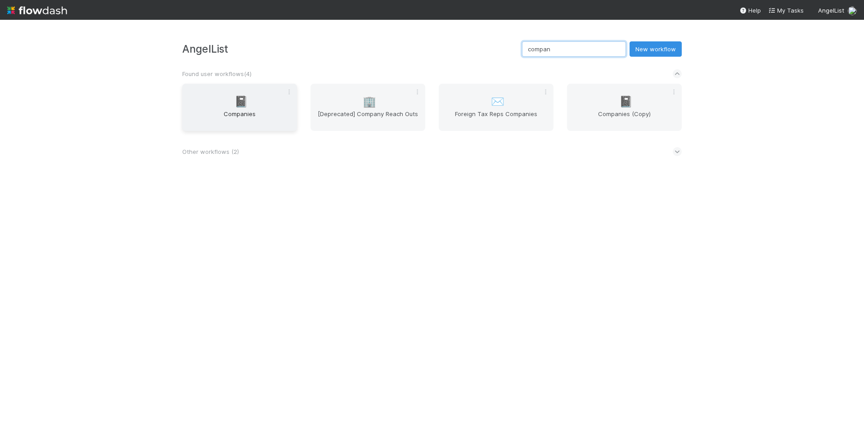
type input "compan"
click at [223, 117] on span "Companies" at bounding box center [240, 118] width 108 height 18
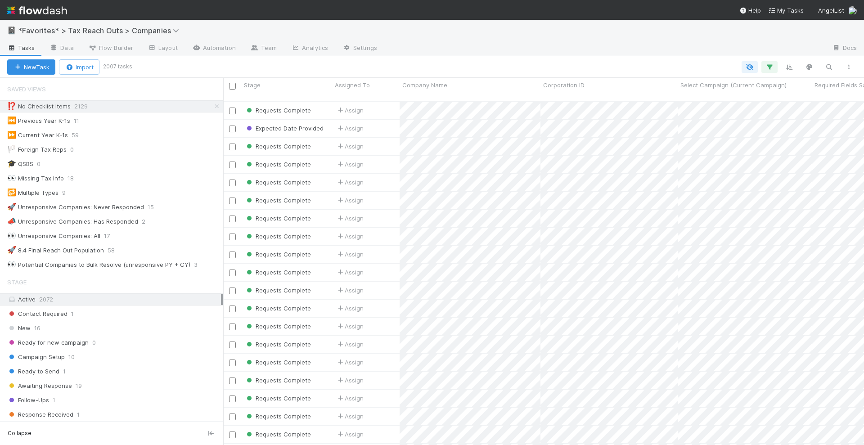
scroll to position [343, 632]
click at [212, 103] on icon at bounding box center [216, 106] width 9 height 6
click at [827, 68] on icon "button" at bounding box center [828, 67] width 9 height 8
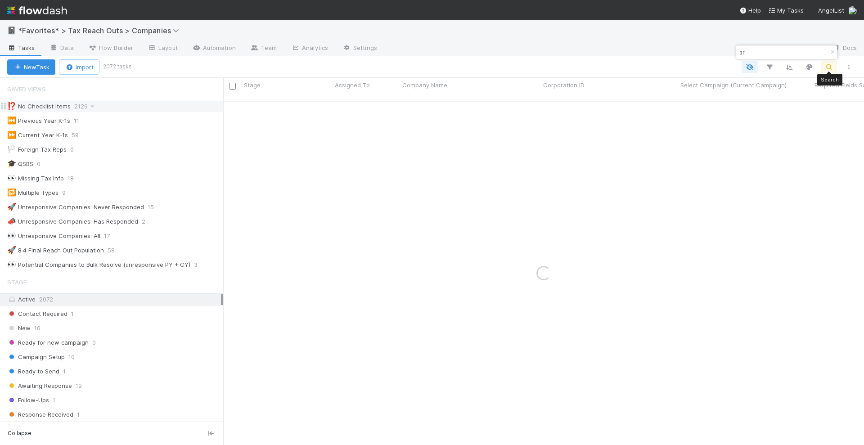
type input "a"
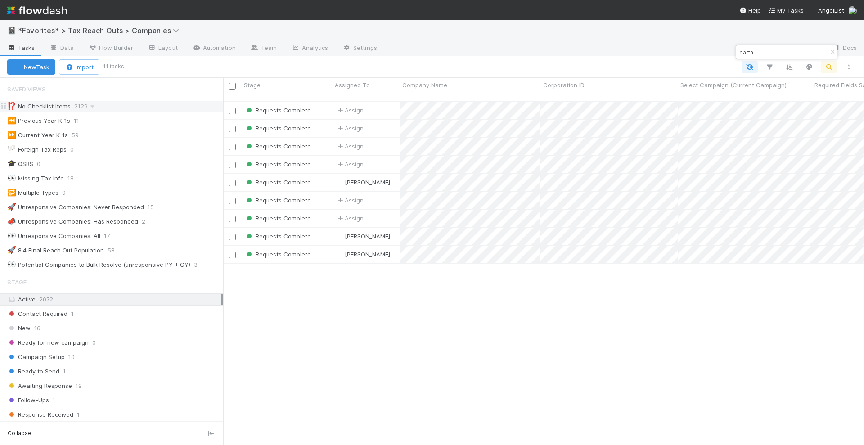
type input "earth"
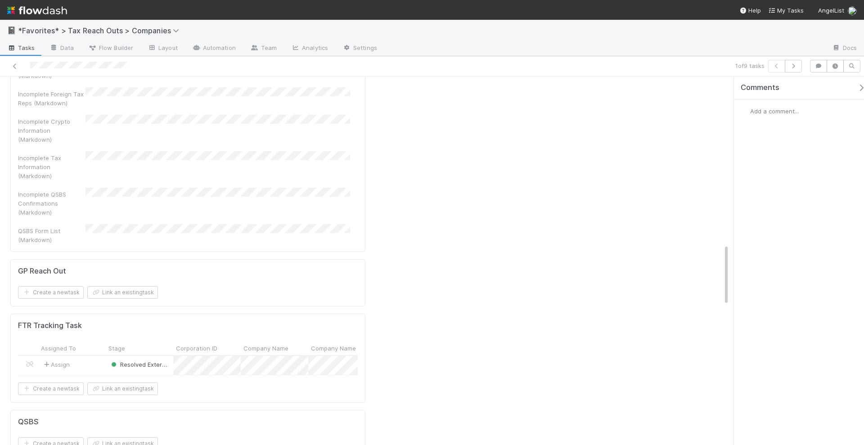
scroll to position [1012, 0]
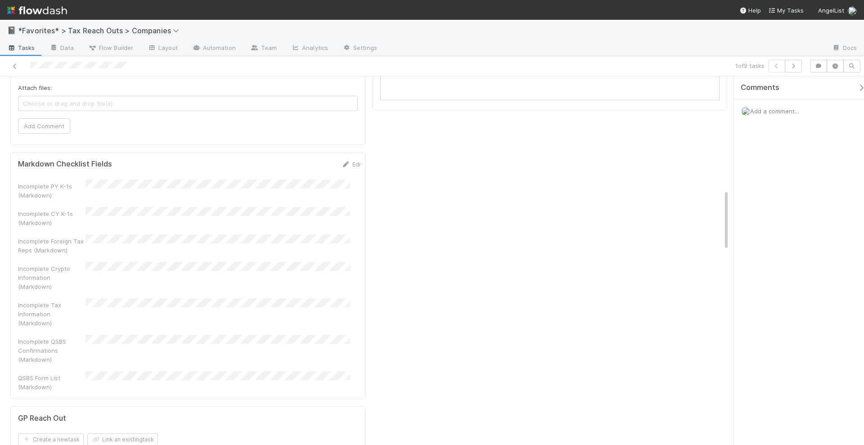
scroll to position [675, 0]
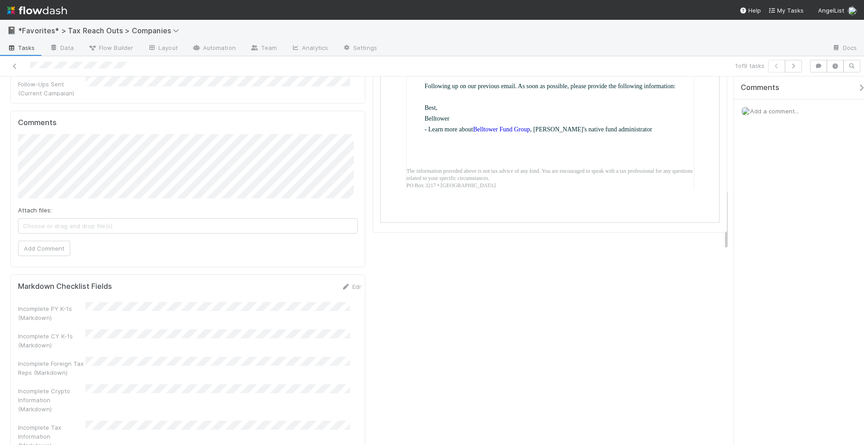
click at [460, 278] on div "Front Conversations [Final Request] Provide Outstanding Tax Information by [DAT…" at bounding box center [550, 234] width 362 height 1612
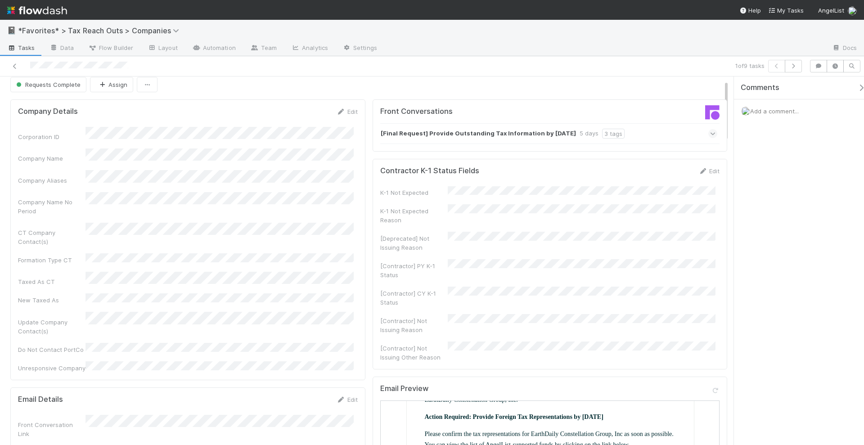
scroll to position [0, 0]
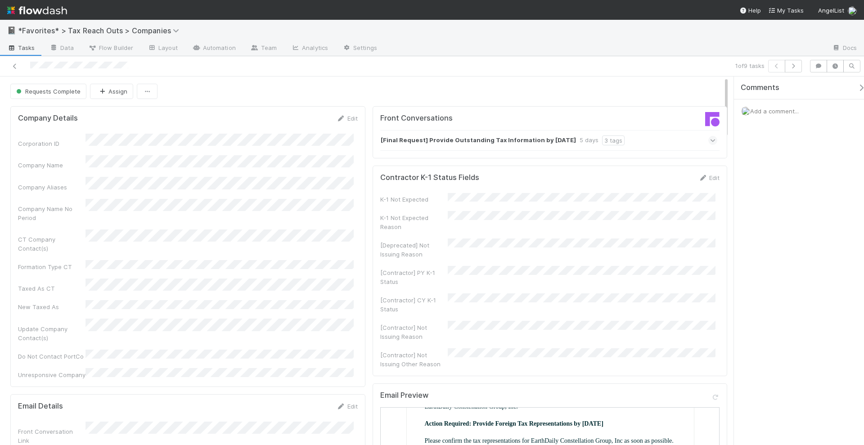
drag, startPoint x: 326, startPoint y: 210, endPoint x: 352, endPoint y: 205, distance: 26.6
click at [326, 210] on div "Corporation ID Company Name Company Aliases Company Name No Period CT Company C…" at bounding box center [188, 257] width 340 height 246
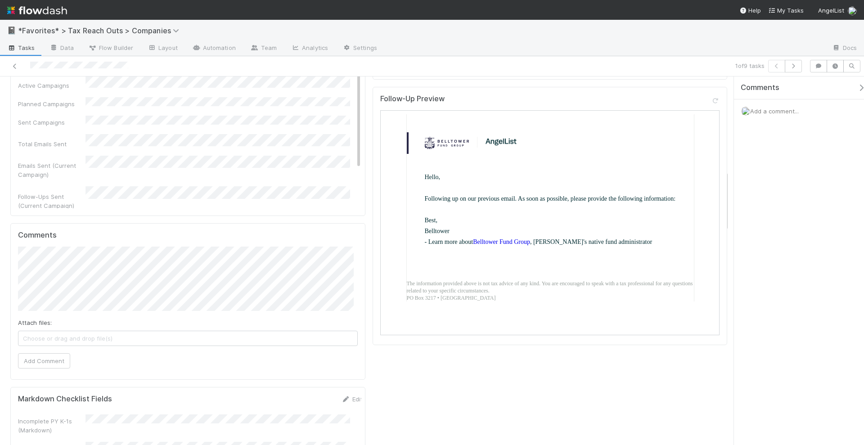
scroll to position [787, 0]
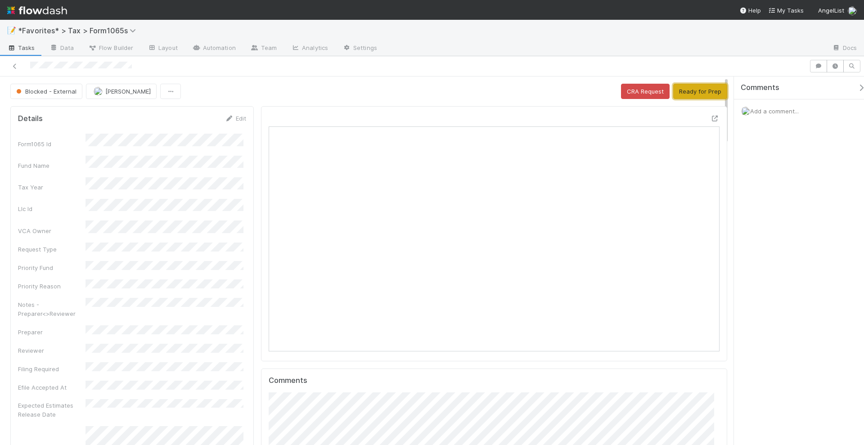
click at [692, 91] on button "Ready for Prep" at bounding box center [700, 91] width 54 height 15
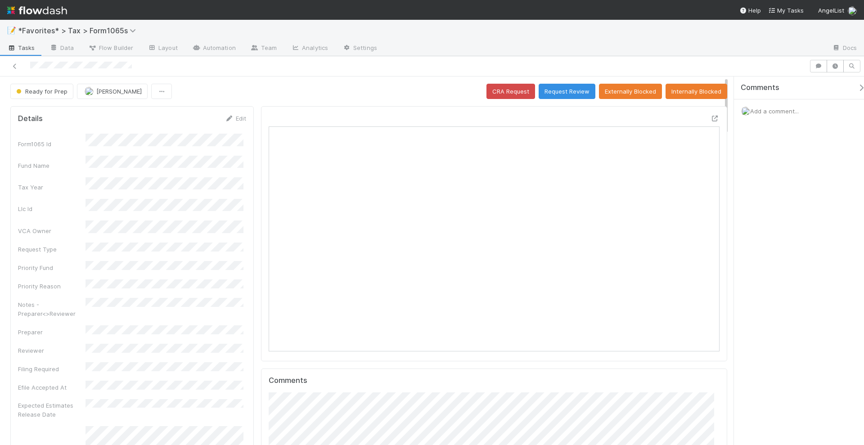
click at [770, 110] on span "Add a comment..." at bounding box center [774, 111] width 49 height 7
click at [781, 250] on button "Add Comment" at bounding box center [774, 249] width 52 height 15
click at [562, 90] on button "Request Review" at bounding box center [567, 91] width 57 height 15
